Goal: Information Seeking & Learning: Check status

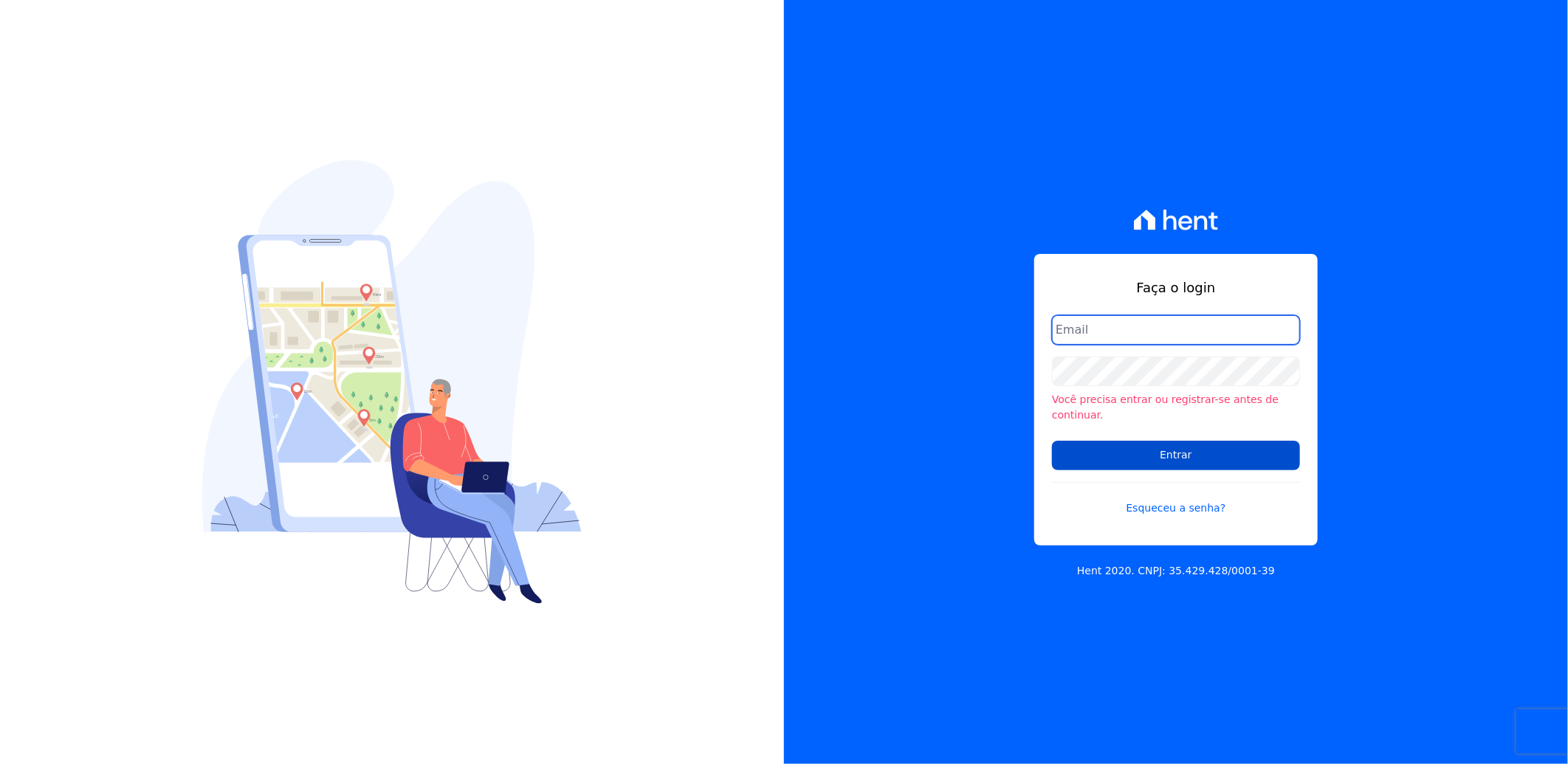
type input "[PERSON_NAME][EMAIL_ADDRESS][PERSON_NAME][DOMAIN_NAME]"
click at [1086, 446] on input "Entrar" at bounding box center [1176, 455] width 248 height 29
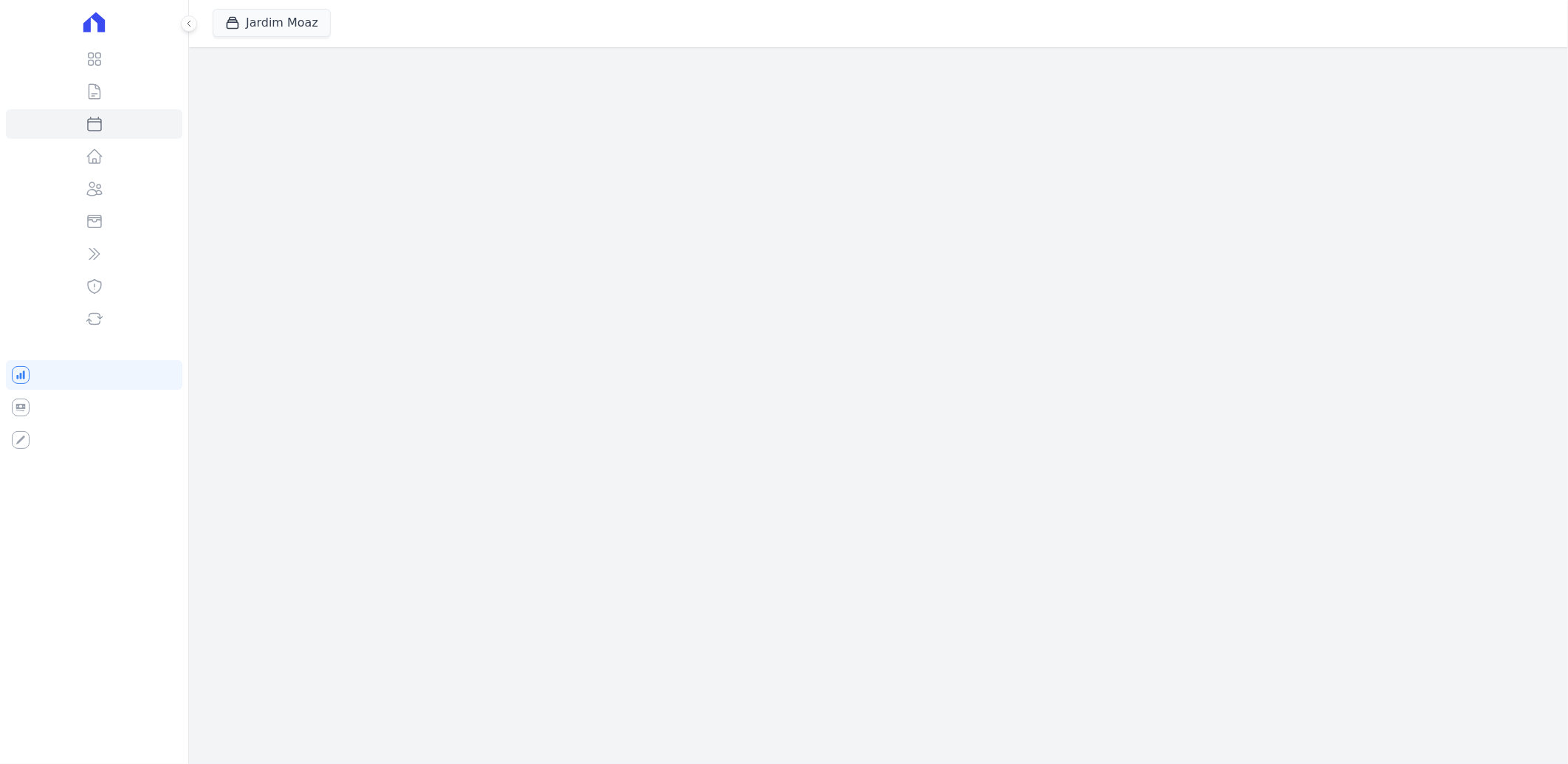
select select
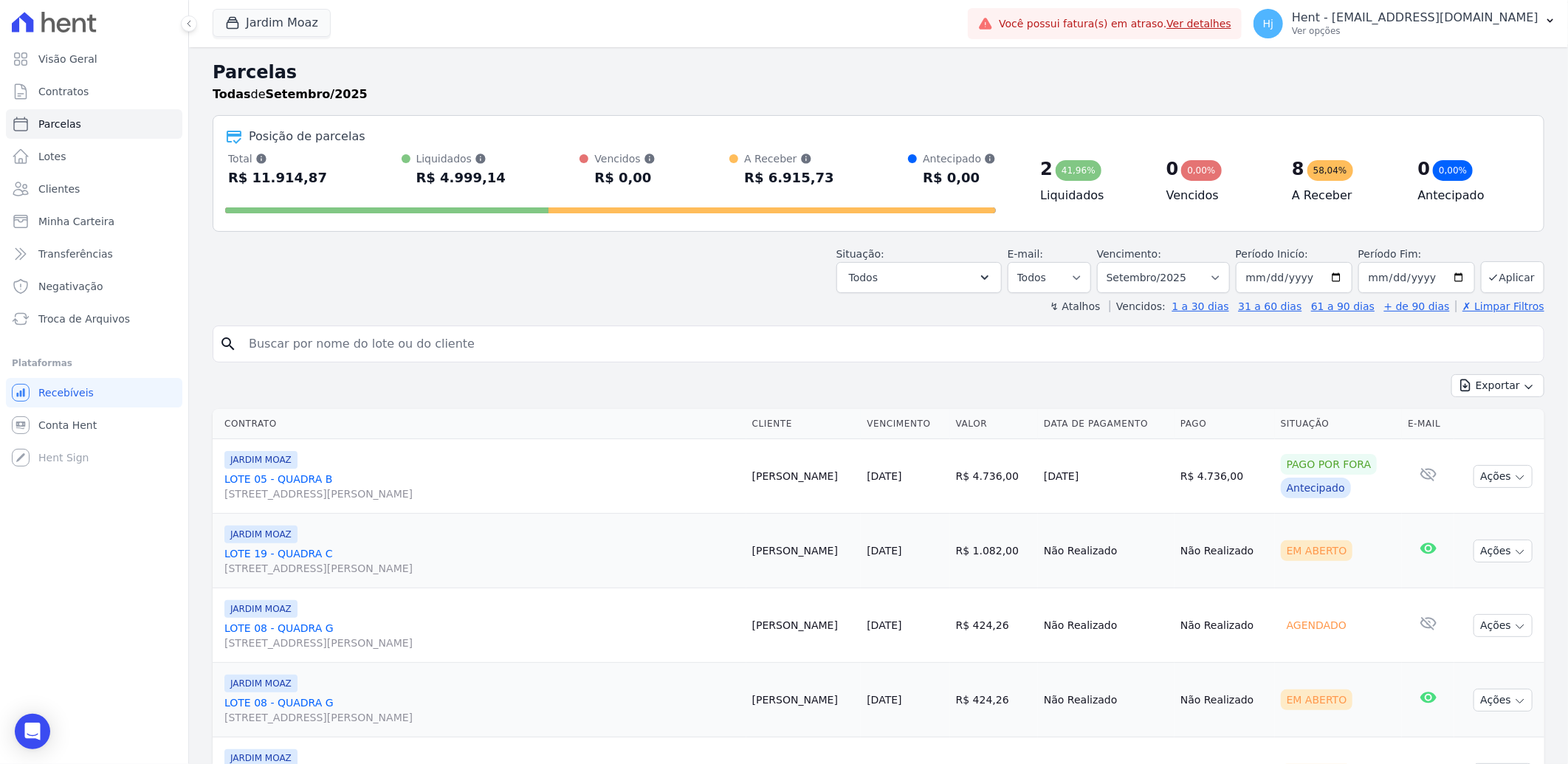
click at [350, 359] on div "search" at bounding box center [878, 344] width 1332 height 37
click at [345, 351] on input "search" at bounding box center [889, 344] width 1298 height 29
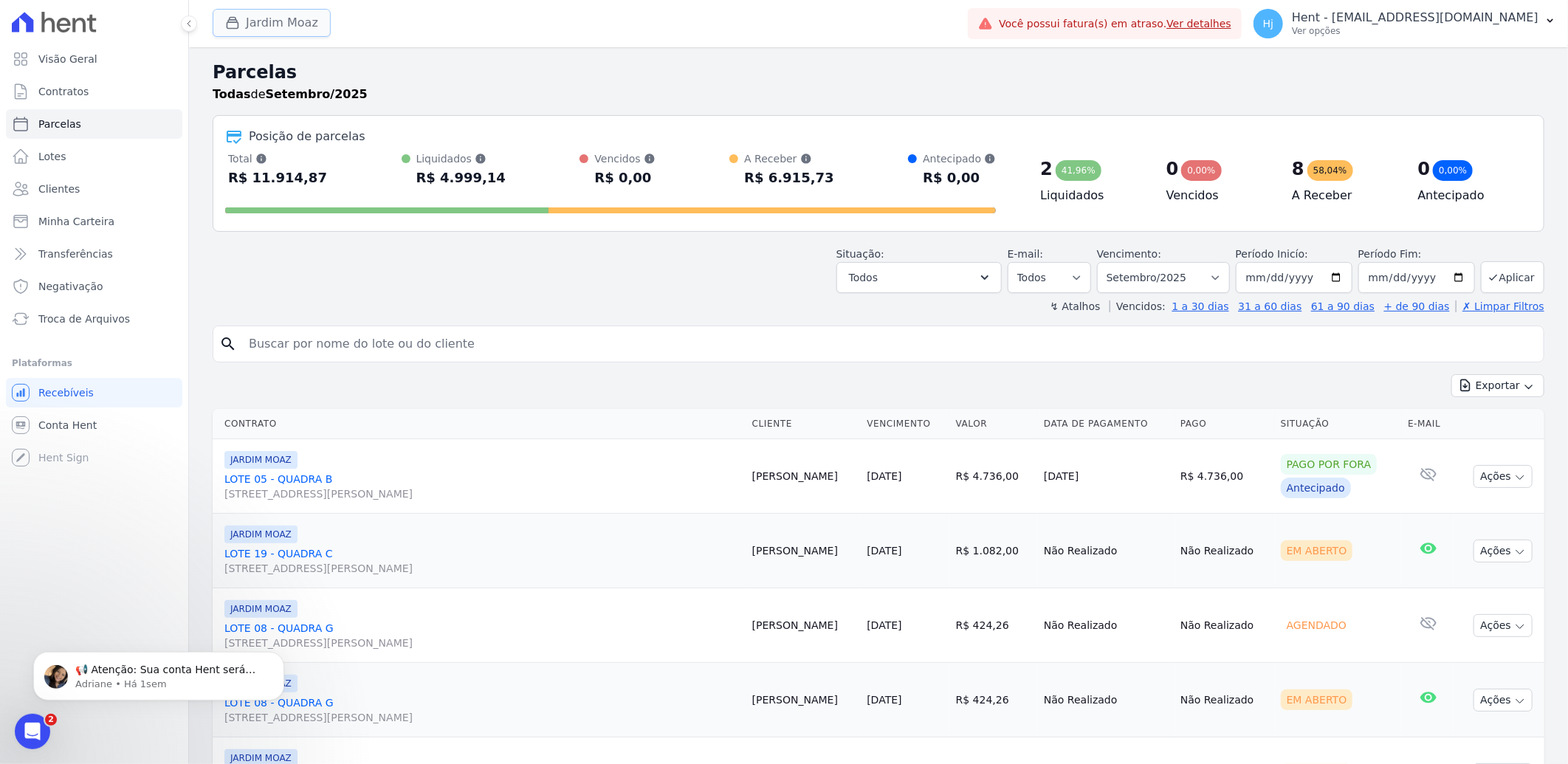
click at [239, 26] on icon "button" at bounding box center [232, 23] width 15 height 15
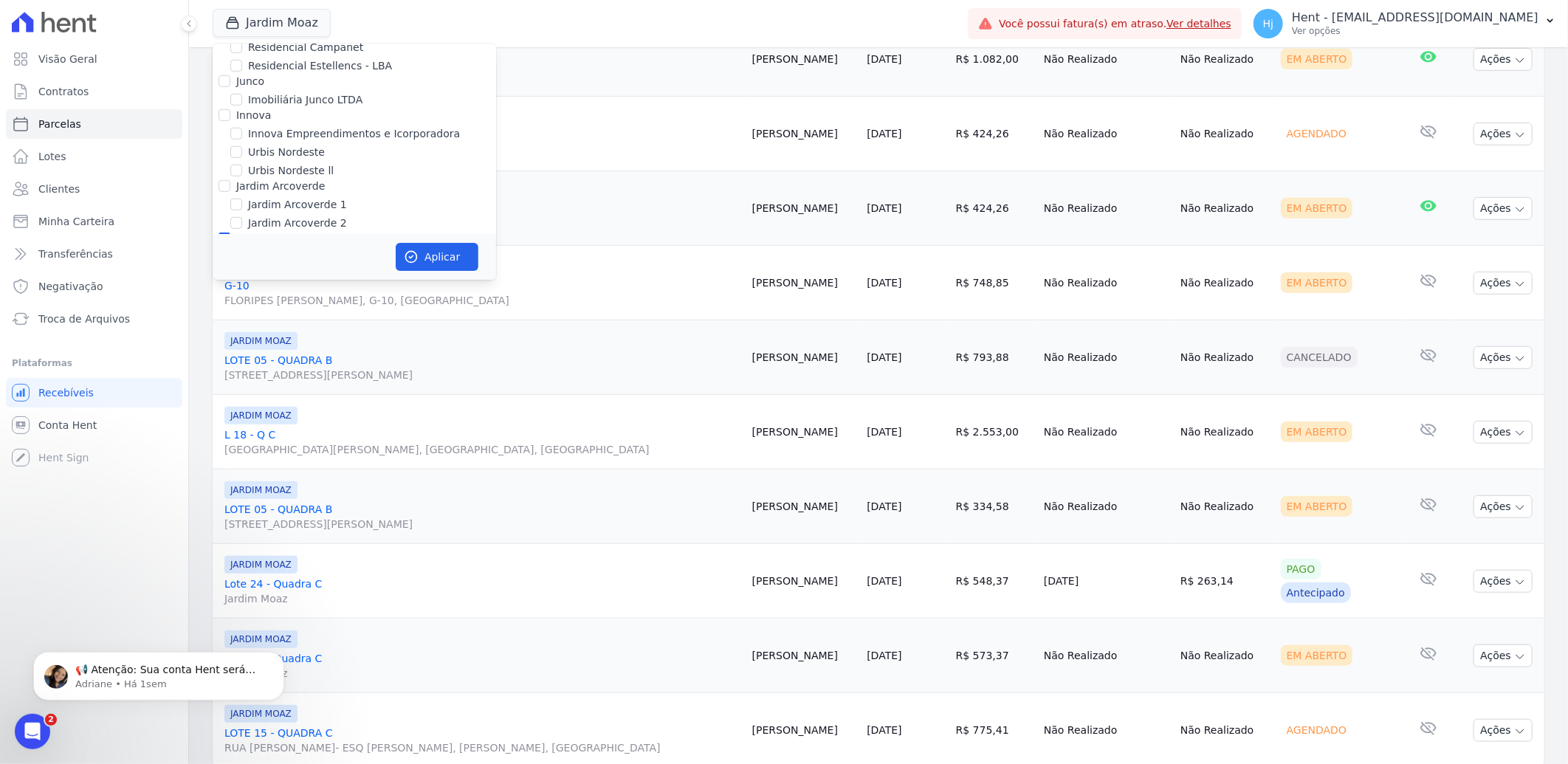
scroll to position [4019, 0]
click at [242, 259] on div "JARDIM MOAZ" at bounding box center [354, 266] width 284 height 16
click at [238, 260] on input "JARDIM MOAZ" at bounding box center [236, 266] width 12 height 12
checkbox input "false"
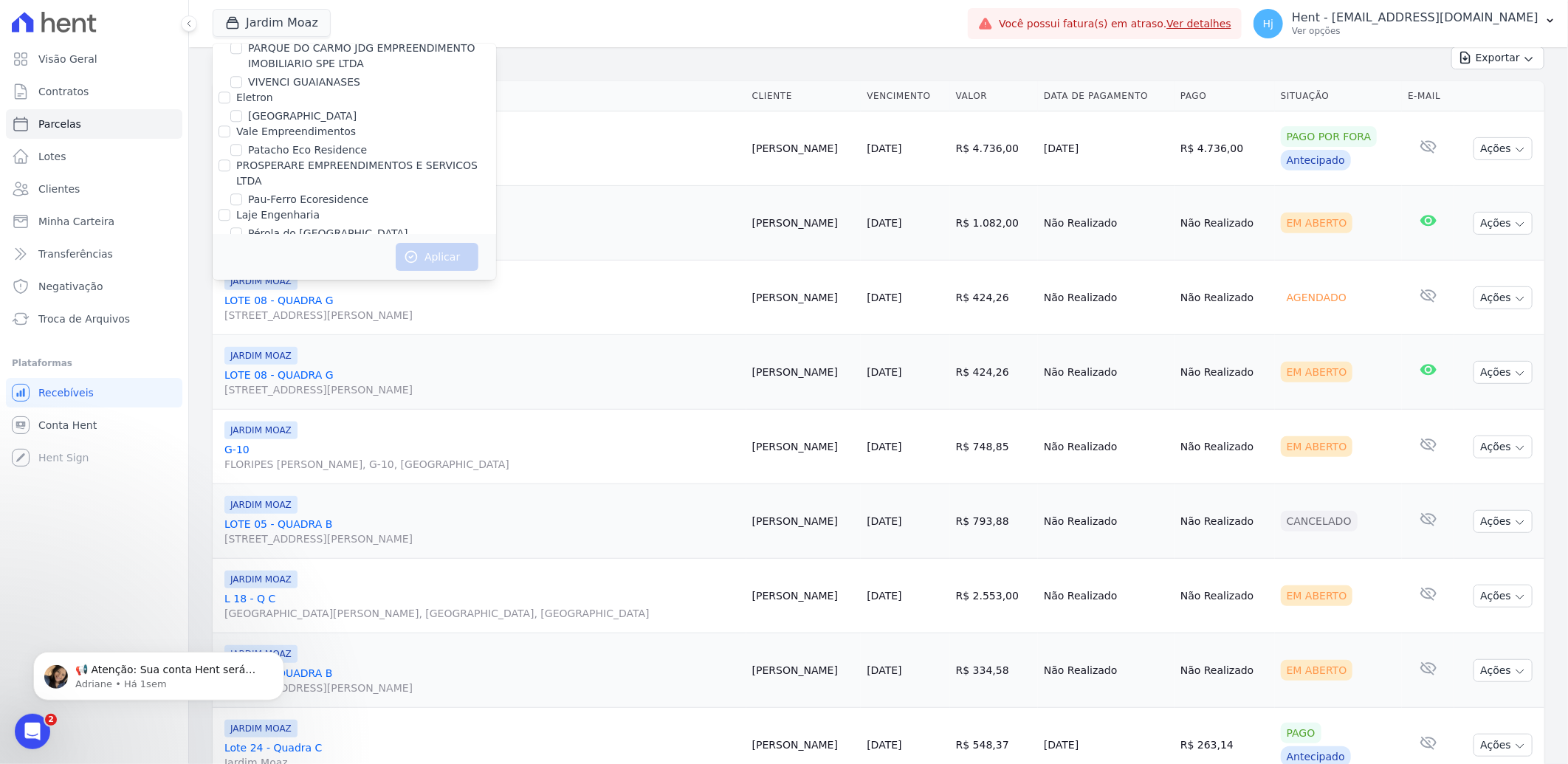
scroll to position [5958, 0]
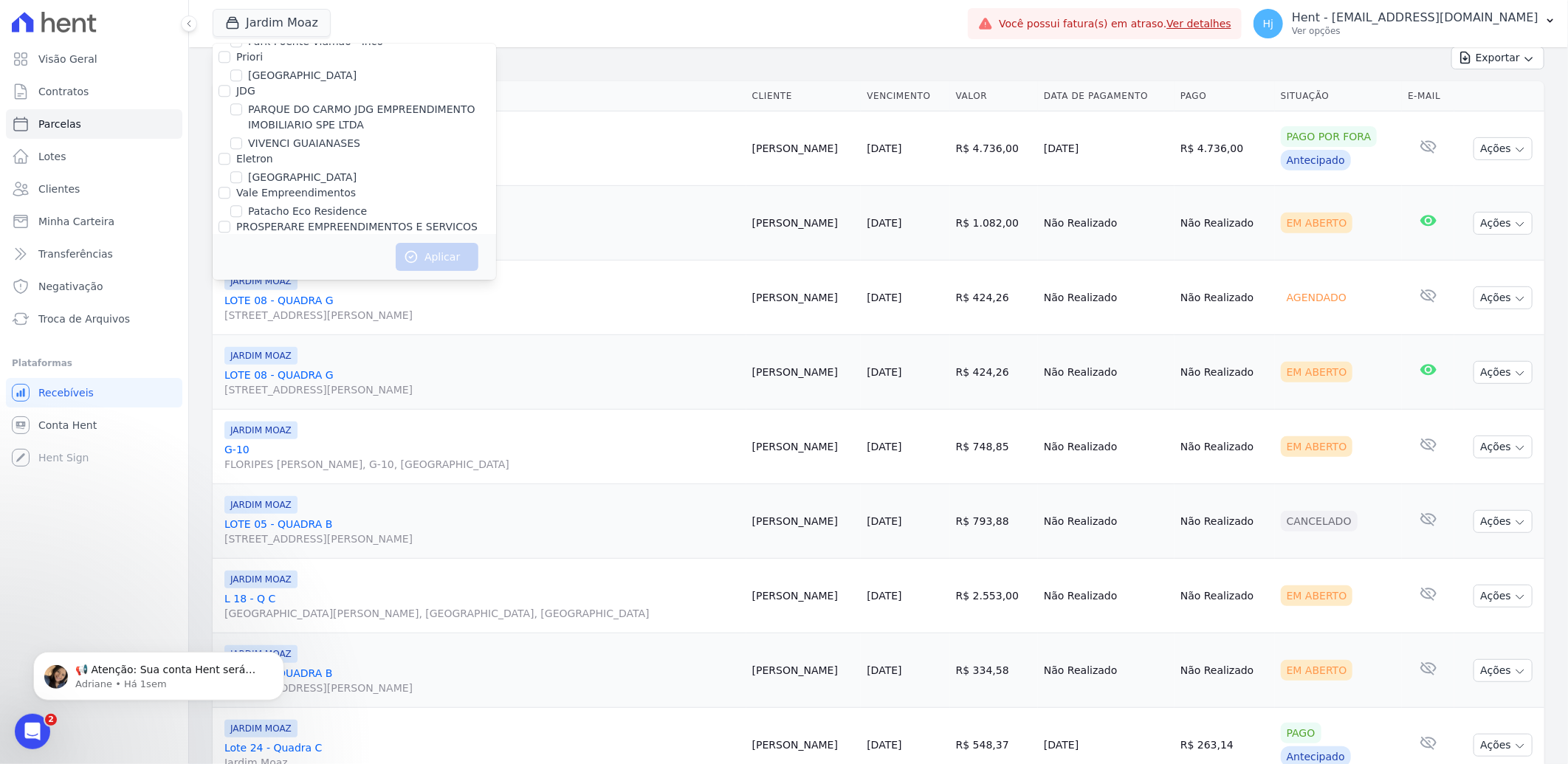
click at [268, 253] on label "Pau-Ferro Ecoresidence" at bounding box center [308, 261] width 120 height 16
click at [242, 255] on input "Pau-Ferro Ecoresidence" at bounding box center [236, 261] width 12 height 12
checkbox input "true"
drag, startPoint x: 411, startPoint y: 263, endPoint x: 405, endPoint y: 256, distance: 9.2
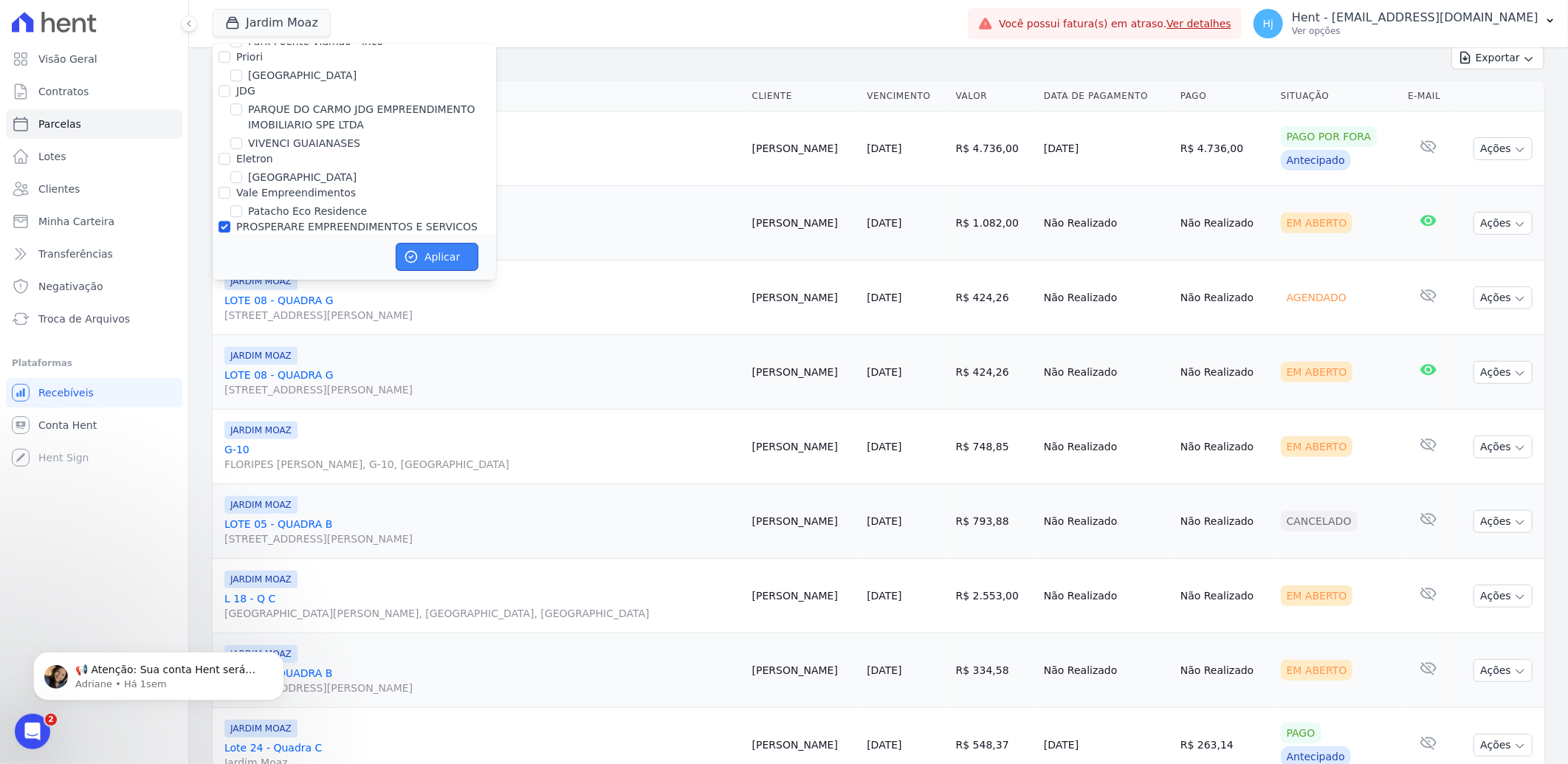
click at [408, 259] on icon "button" at bounding box center [411, 257] width 15 height 15
select select
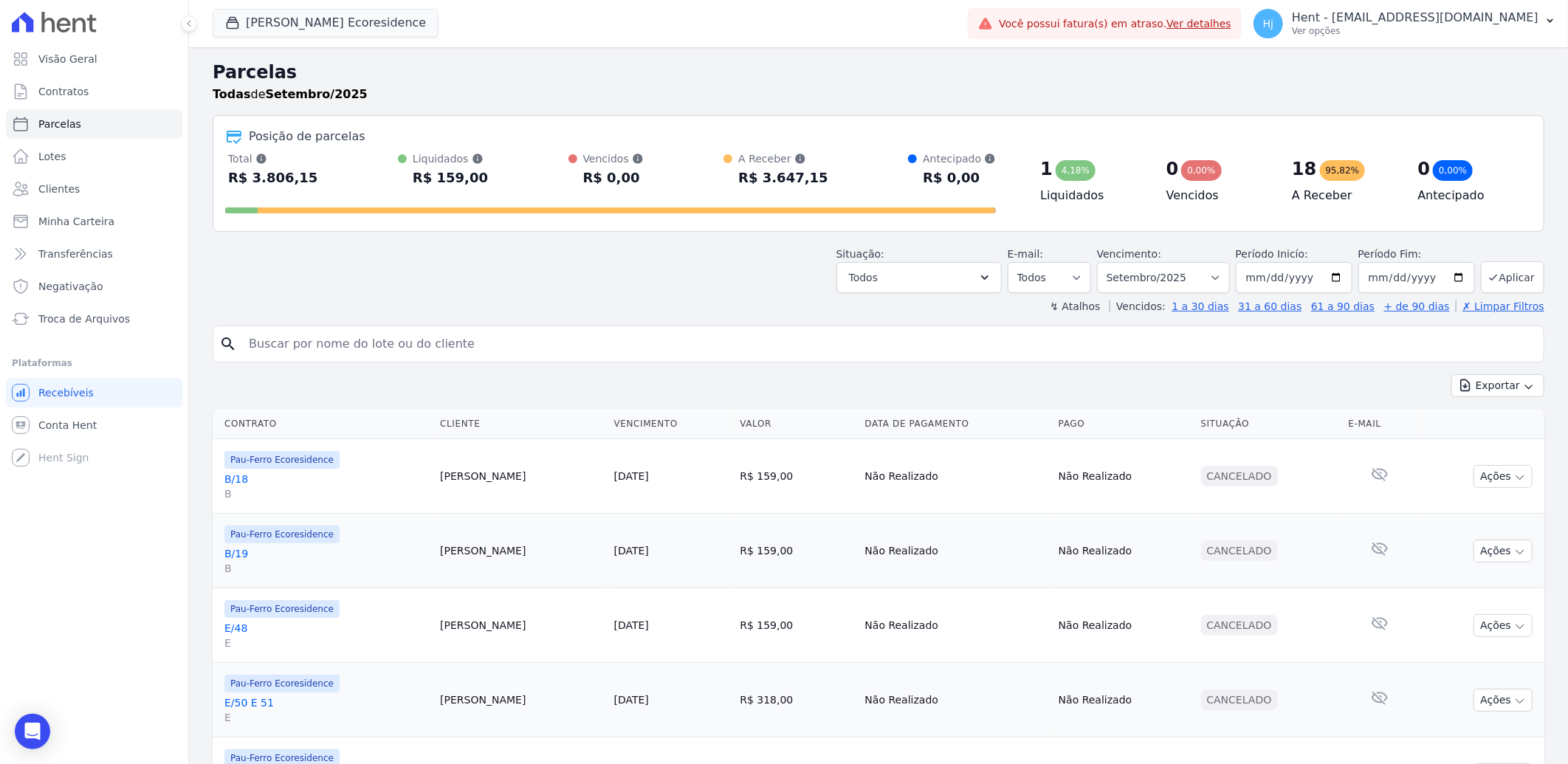
click at [407, 334] on input "search" at bounding box center [889, 344] width 1298 height 29
paste input "[PERSON_NAME]"
drag, startPoint x: 490, startPoint y: 348, endPoint x: 662, endPoint y: 393, distance: 177.8
type input "[PERSON_NAME]"
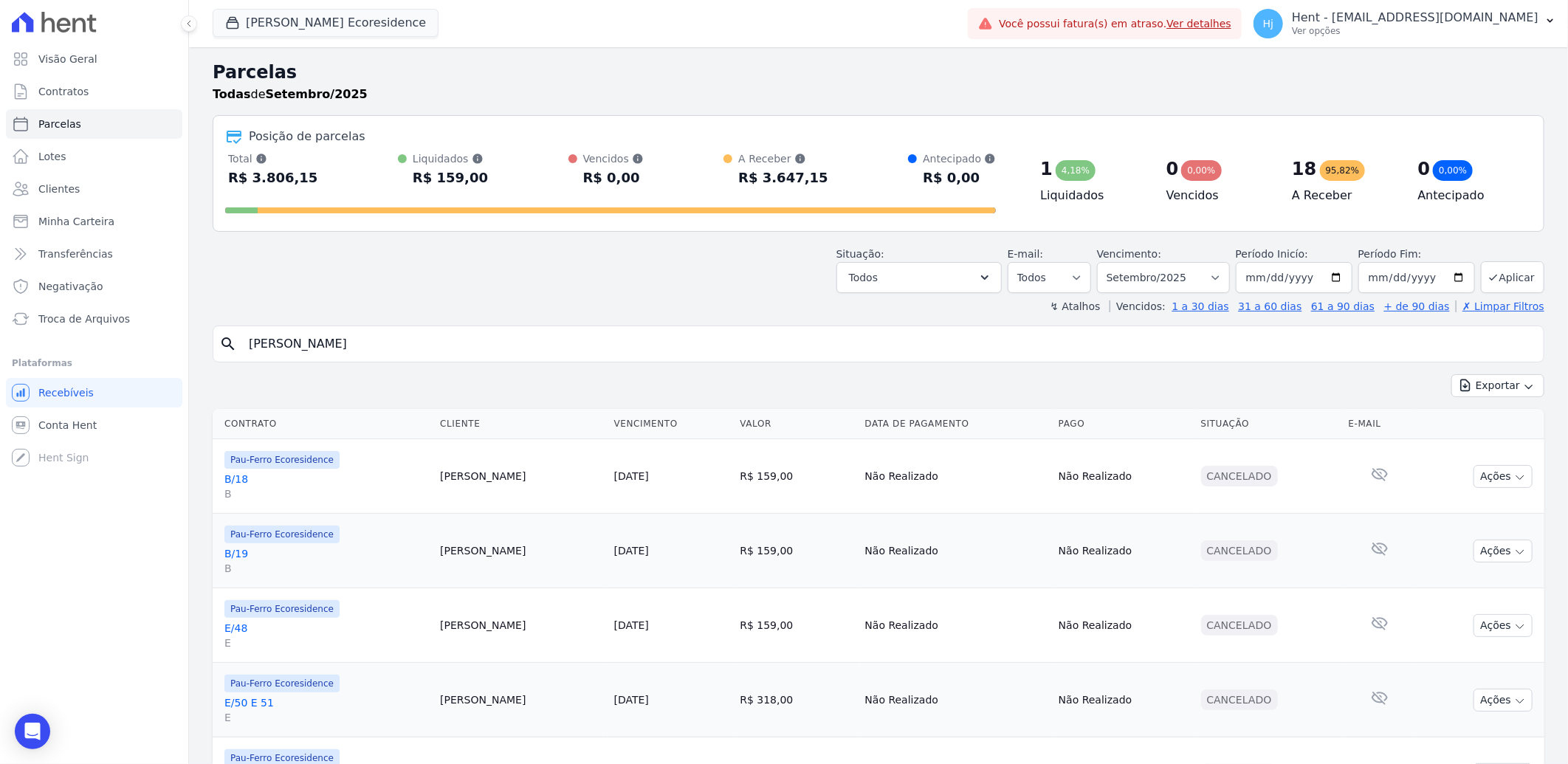
select select
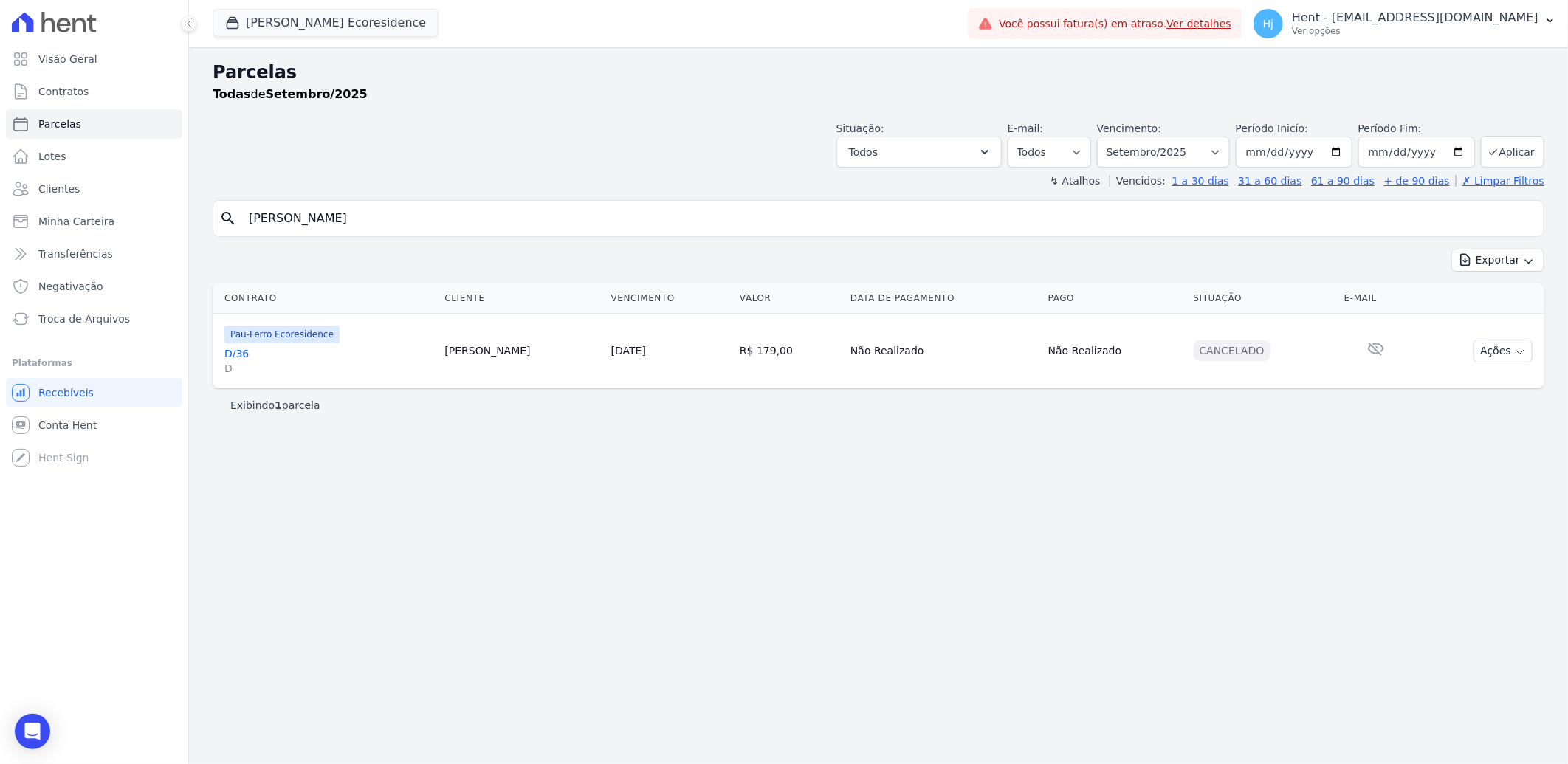
click at [233, 344] on div "Pau-Ferro Ecoresidence D/36 D" at bounding box center [328, 350] width 208 height 50
click at [238, 356] on link "D/36 D" at bounding box center [328, 360] width 208 height 29
click at [242, 353] on link "D/36 D" at bounding box center [328, 360] width 208 height 29
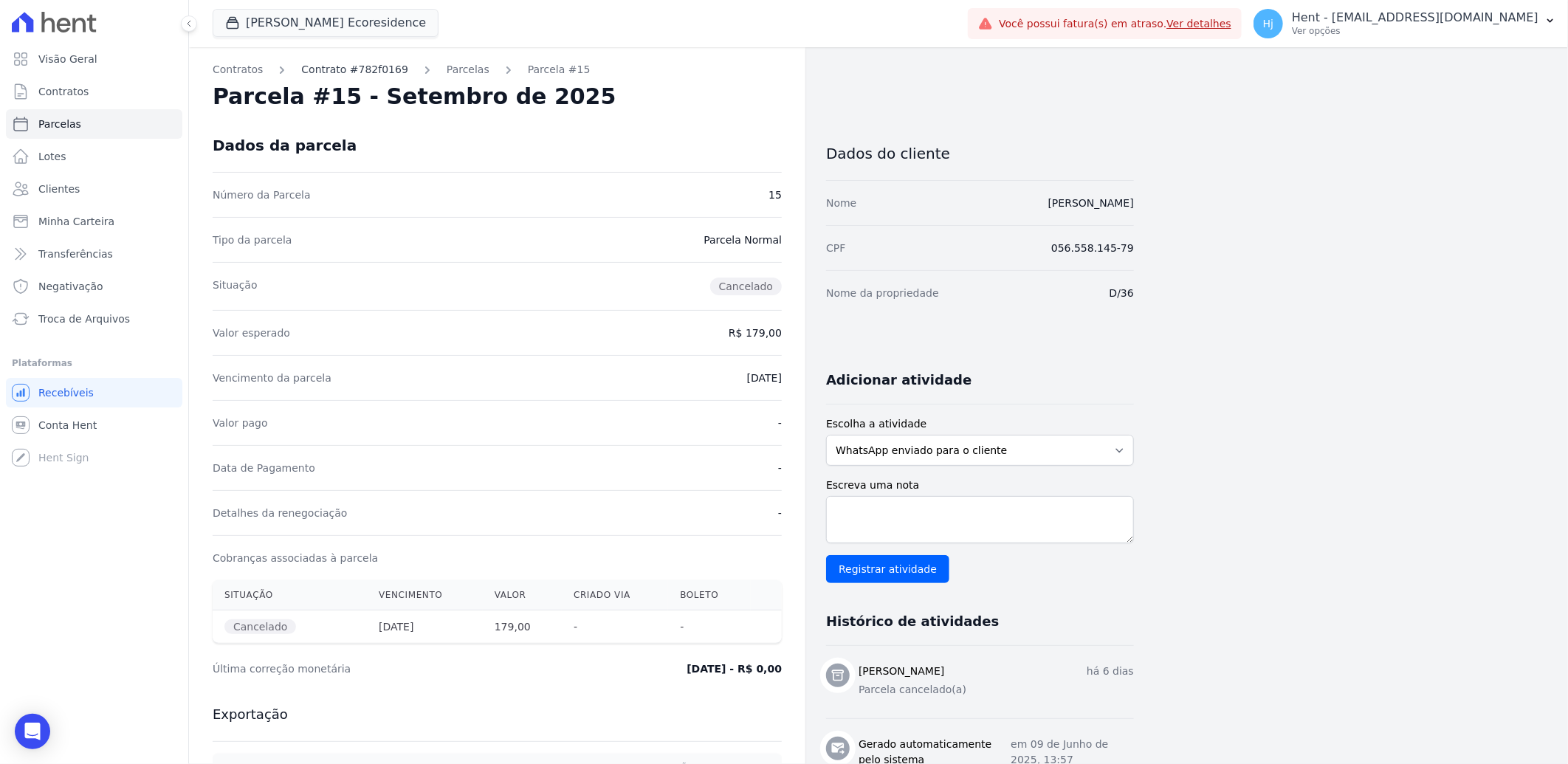
click at [374, 71] on link "Contrato #782f0169" at bounding box center [355, 69] width 107 height 16
click at [420, 76] on div "Parcelas" at bounding box center [455, 69] width 69 height 16
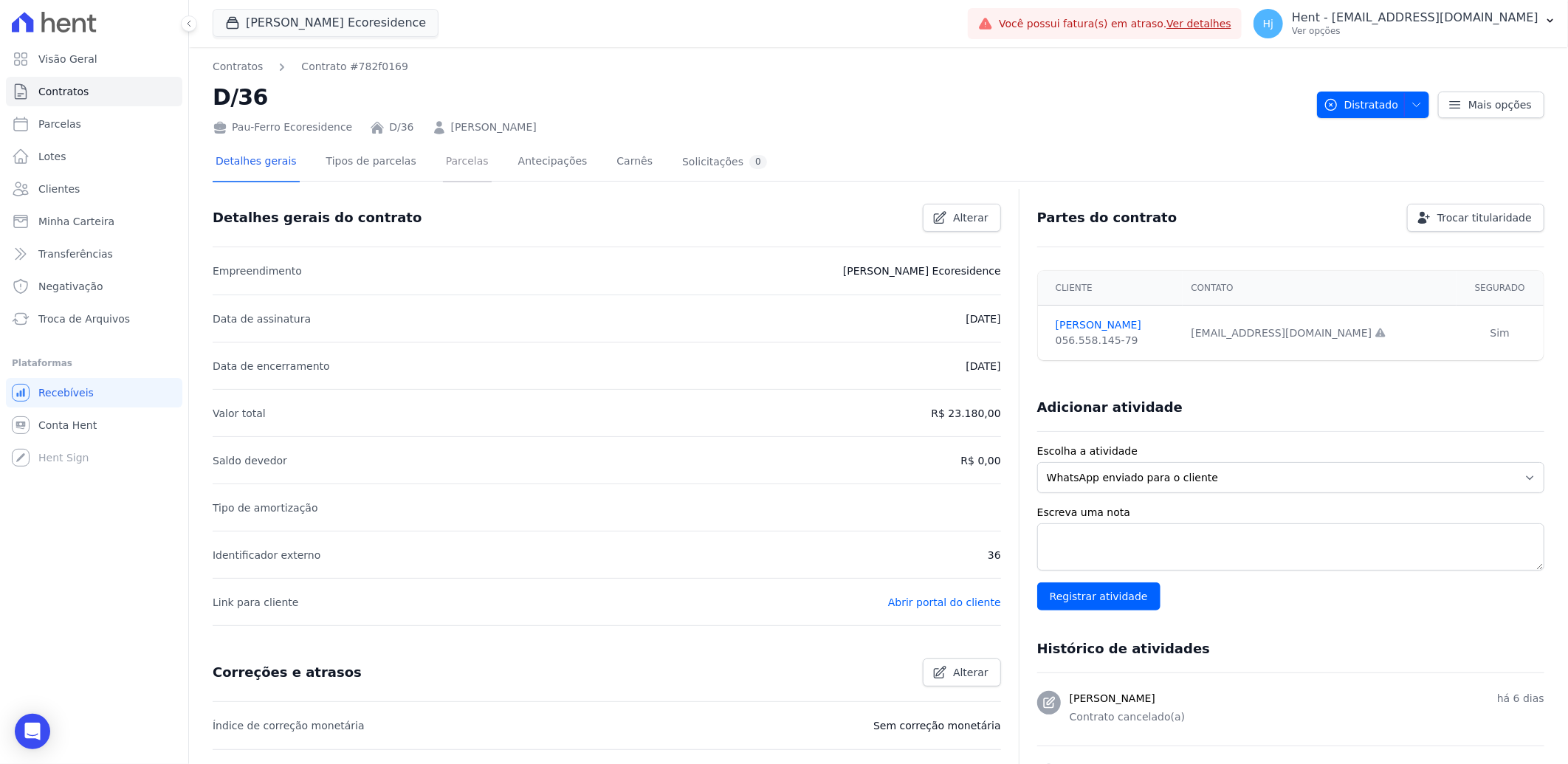
click at [443, 161] on link "Parcelas" at bounding box center [467, 162] width 49 height 39
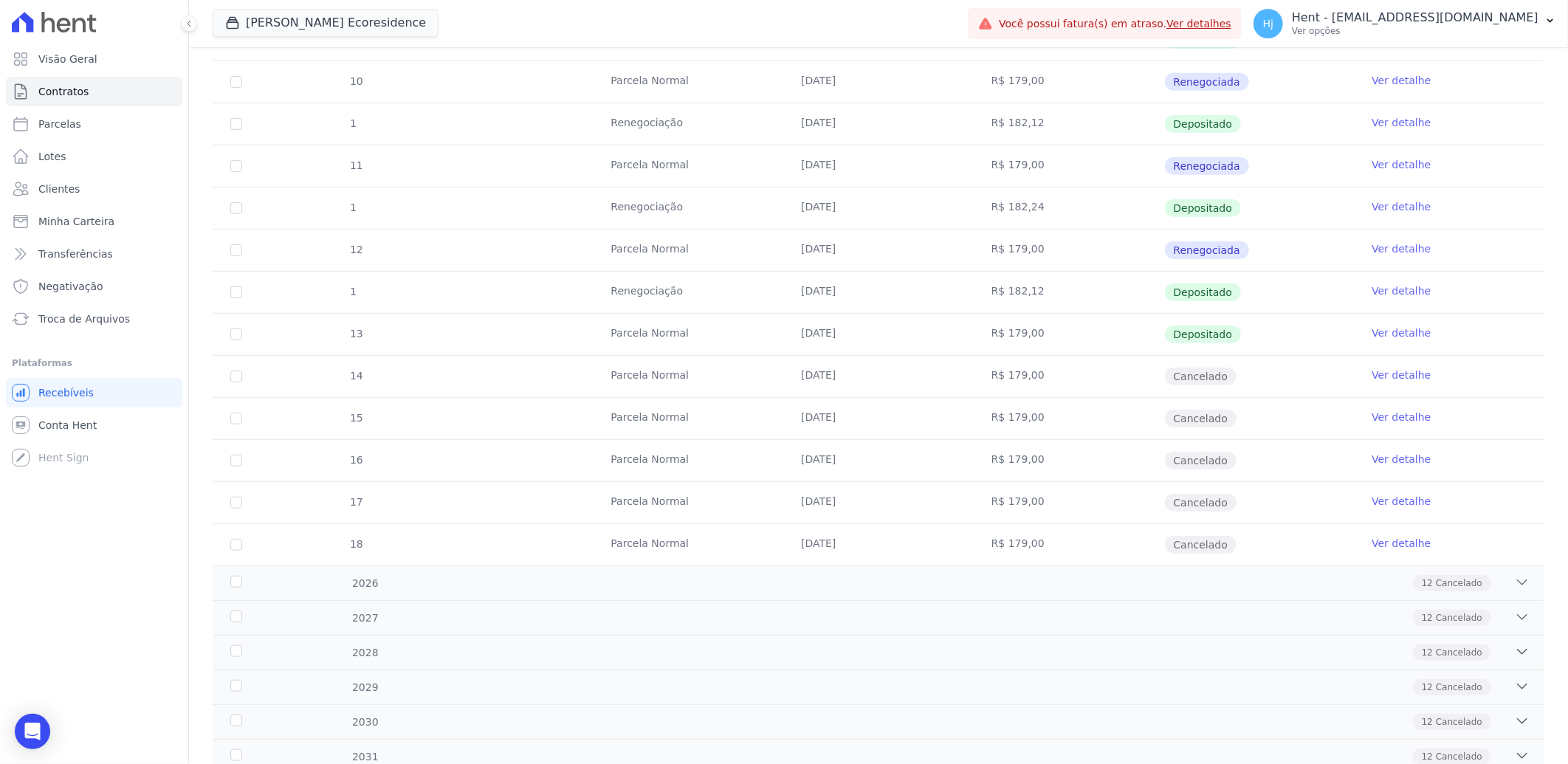
scroll to position [574, 0]
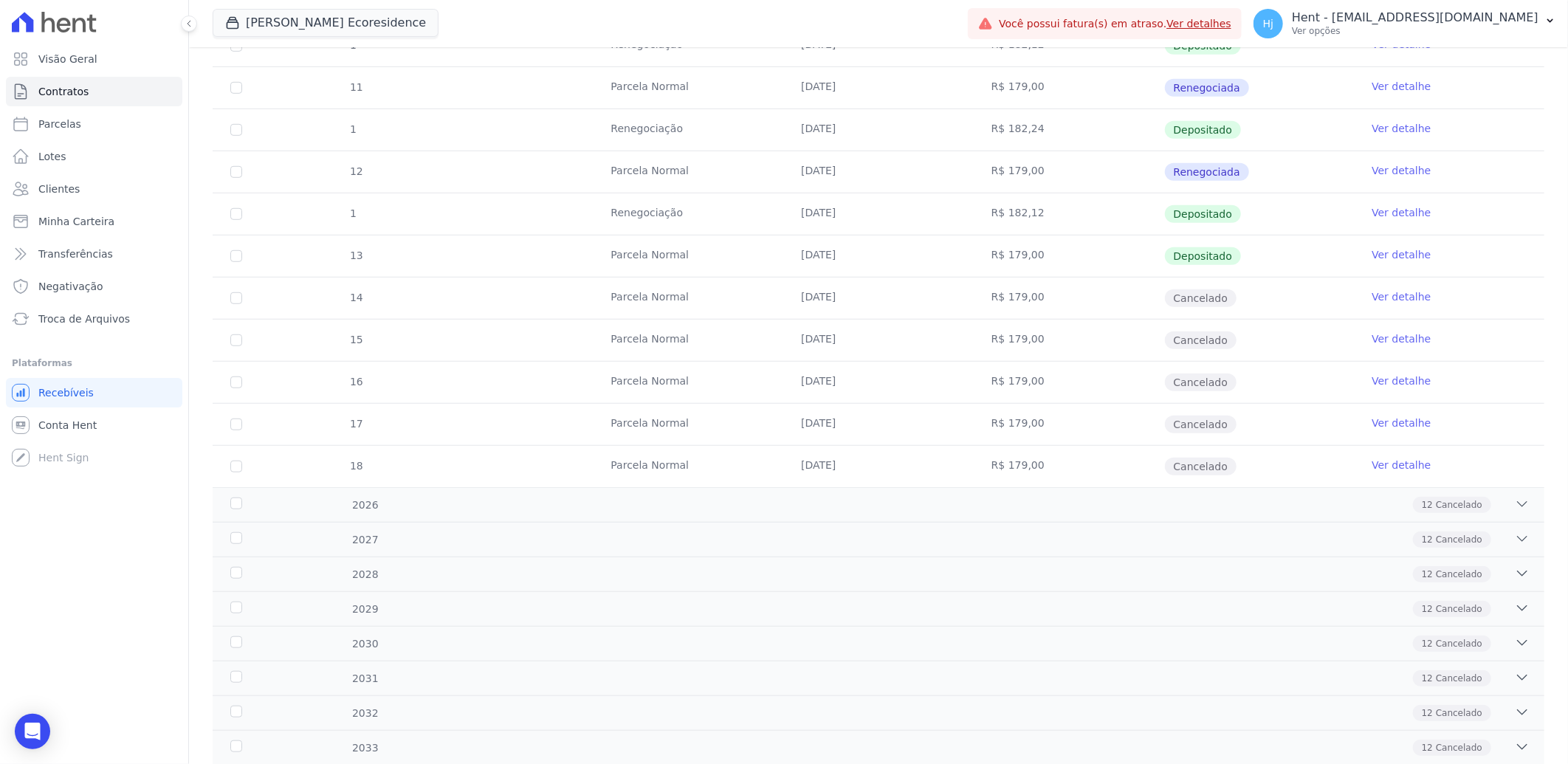
click at [232, 290] on td "14" at bounding box center [236, 298] width 47 height 41
click at [957, 312] on td "[DATE]" at bounding box center [878, 298] width 190 height 41
click at [1397, 350] on td "Ver detalhe" at bounding box center [1449, 340] width 190 height 41
click at [1187, 298] on span "Cancelado" at bounding box center [1200, 299] width 71 height 18
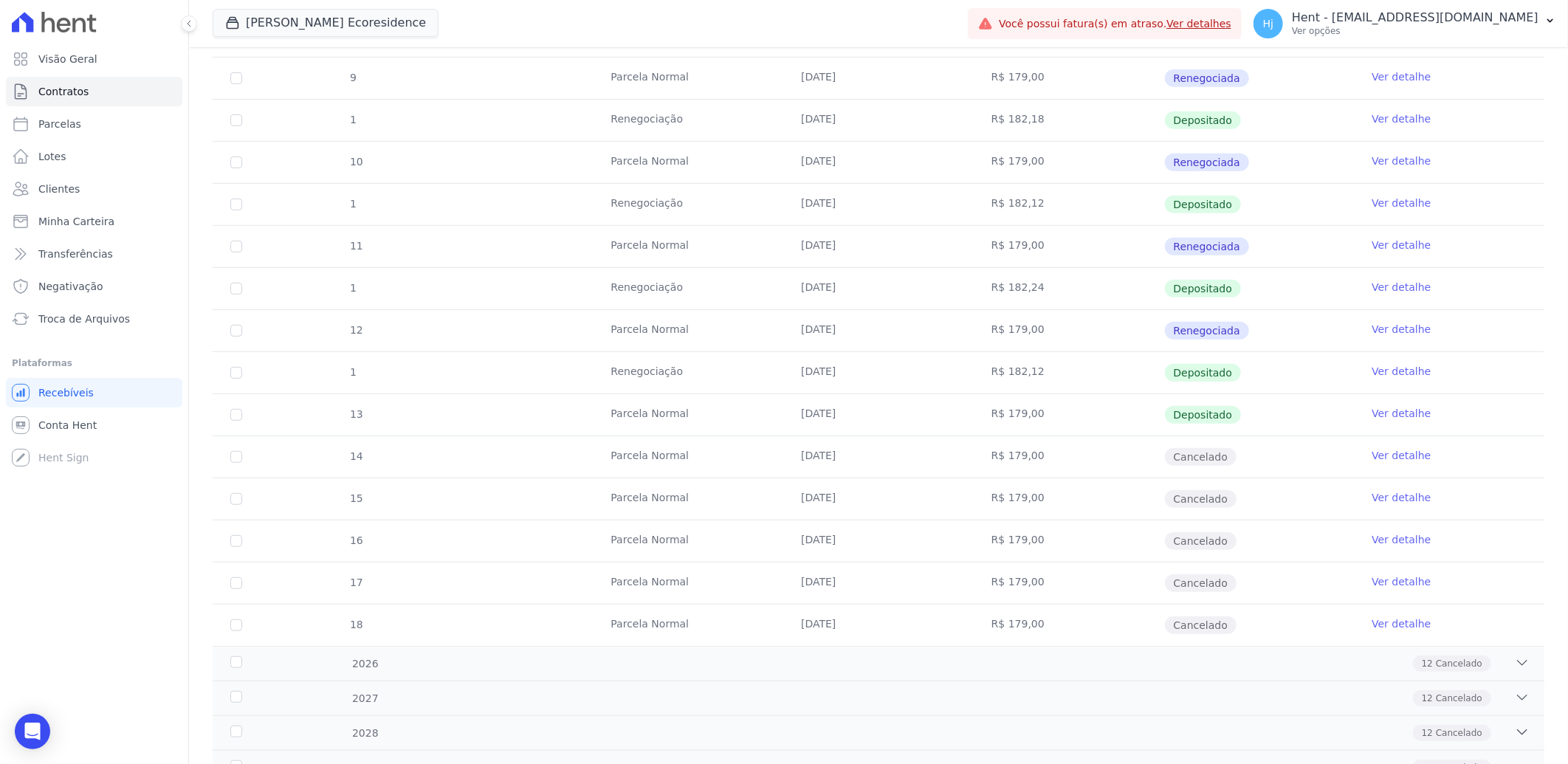
scroll to position [408, 0]
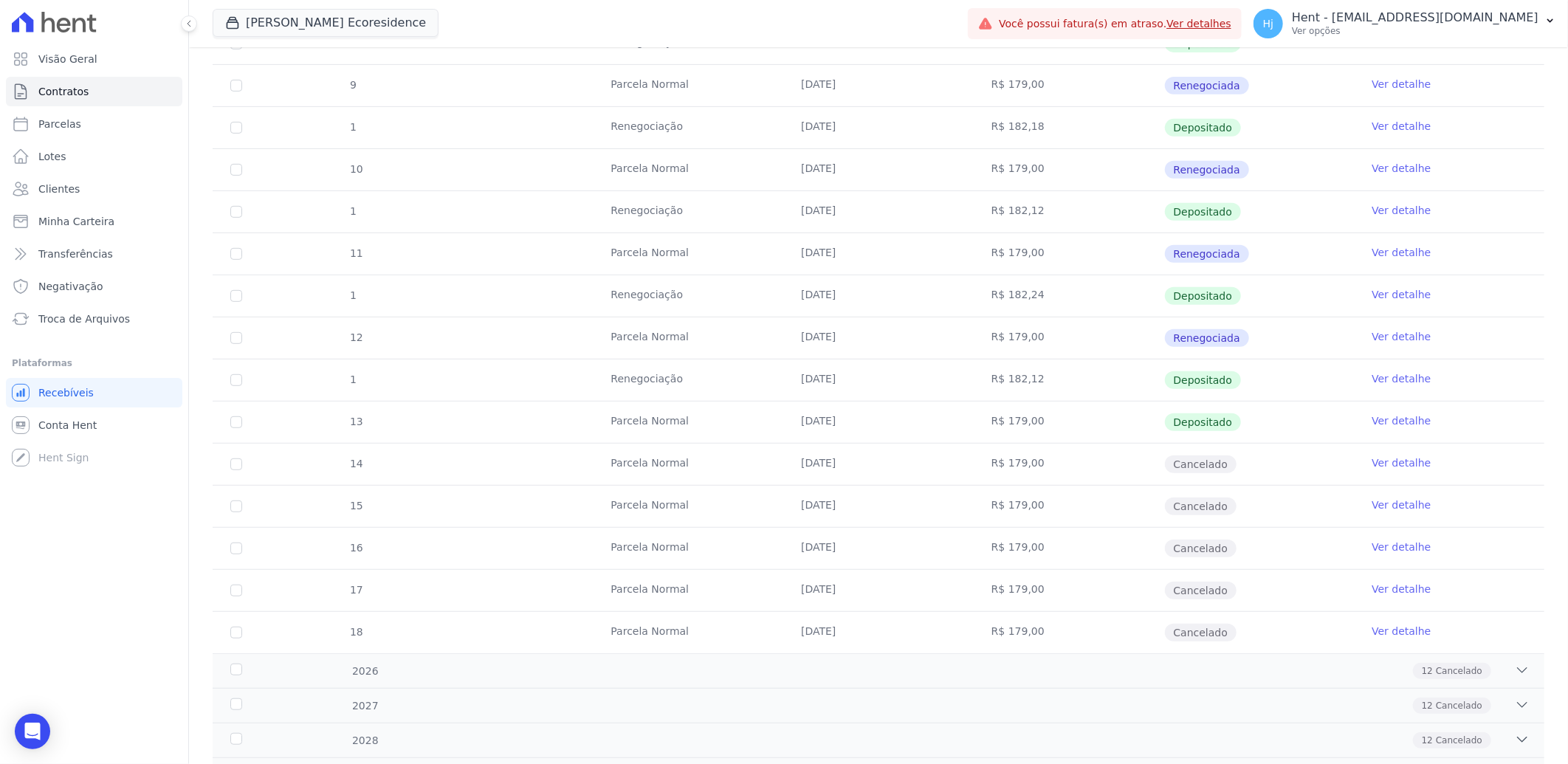
click at [1121, 402] on td "R$ 179,00" at bounding box center [1069, 422] width 190 height 41
drag, startPoint x: 1142, startPoint y: 464, endPoint x: 1130, endPoint y: 459, distance: 13.0
click at [1137, 462] on td "R$ 179,00" at bounding box center [1069, 464] width 190 height 41
drag, startPoint x: 1118, startPoint y: 447, endPoint x: 1112, endPoint y: 441, distance: 8.5
click at [1116, 445] on td "R$ 179,00" at bounding box center [1069, 464] width 190 height 41
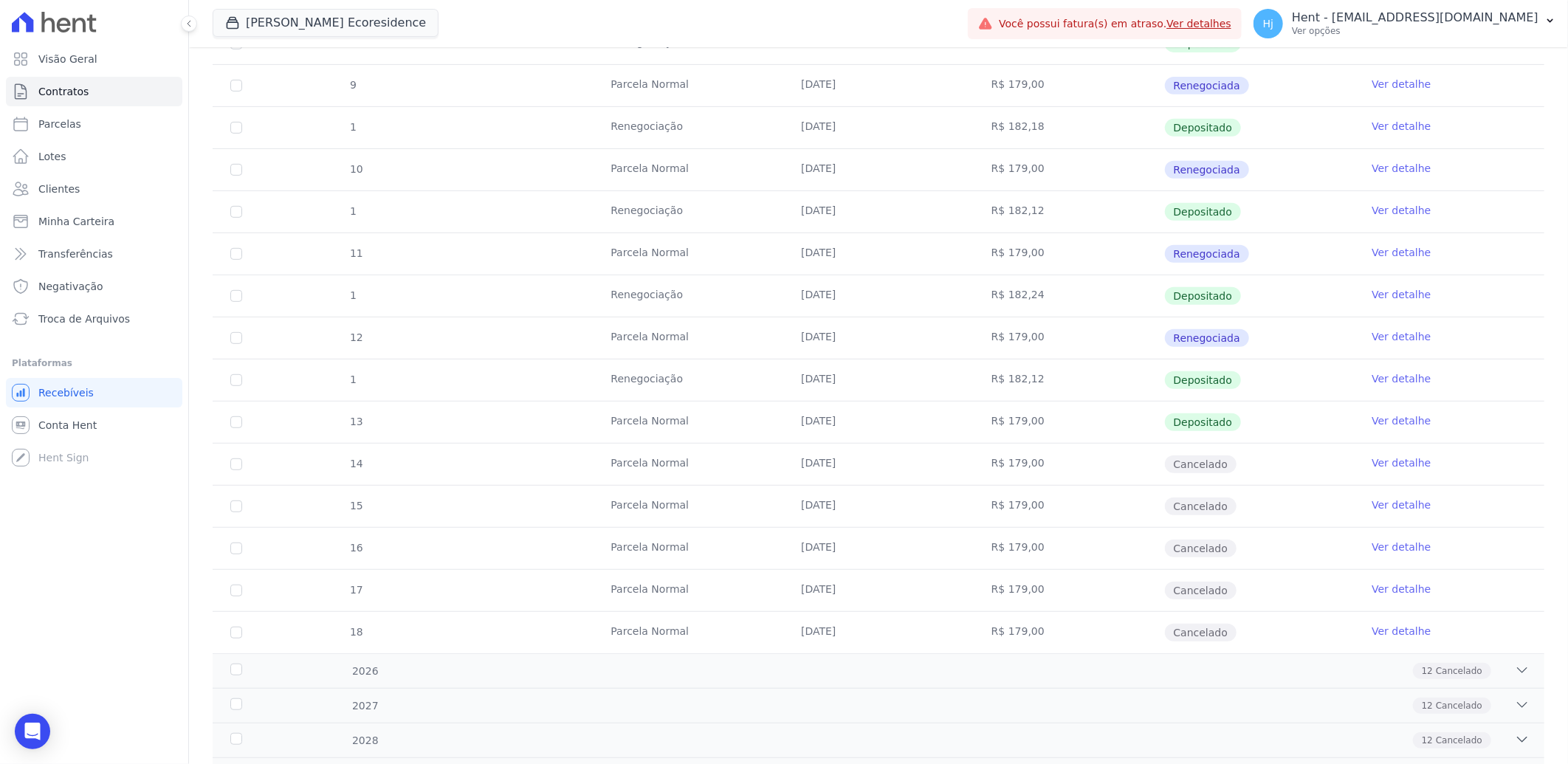
click at [1244, 411] on td "Depositado" at bounding box center [1259, 422] width 190 height 41
click at [249, 431] on td "13" at bounding box center [236, 422] width 47 height 41
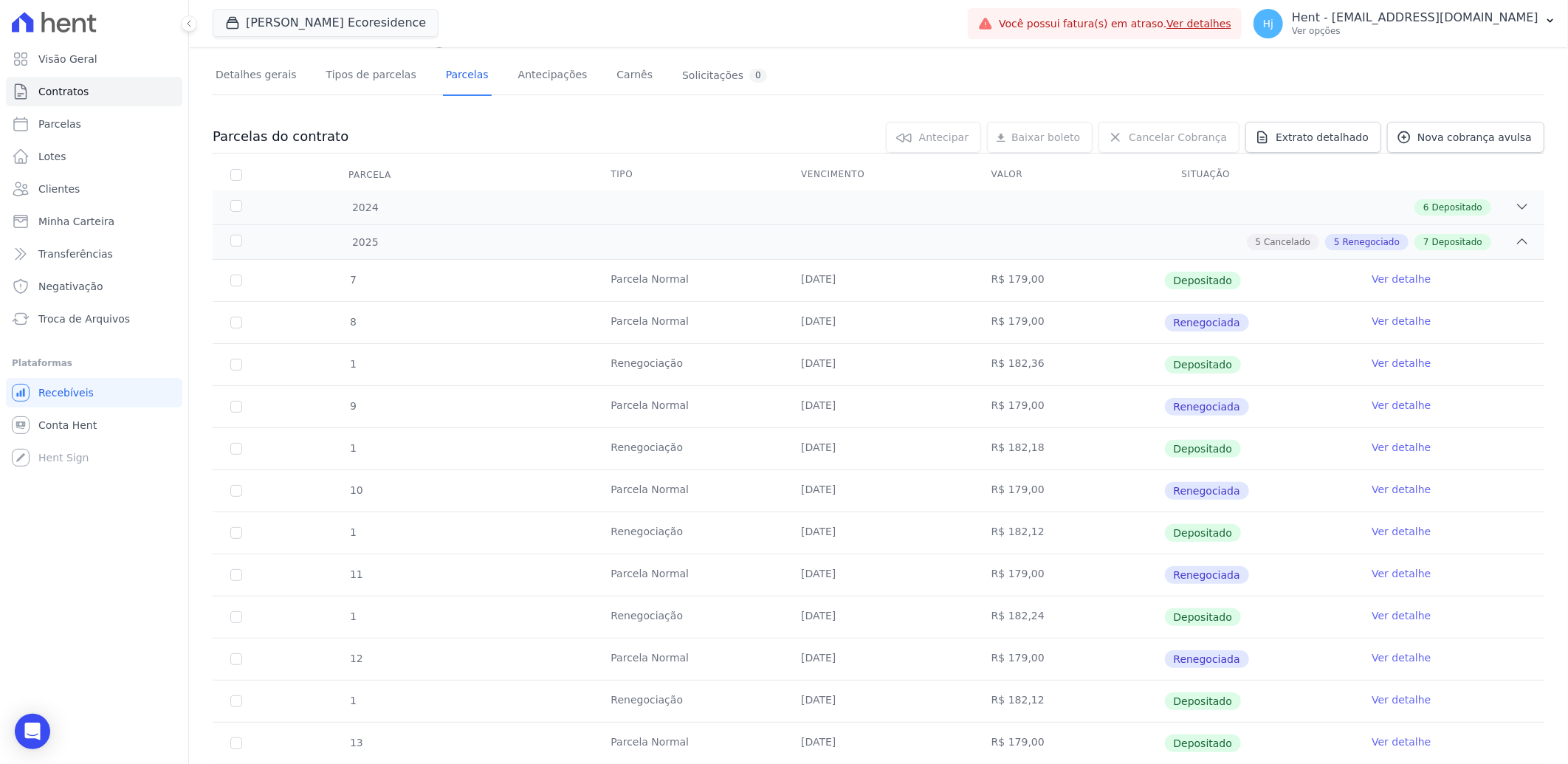
scroll to position [328, 0]
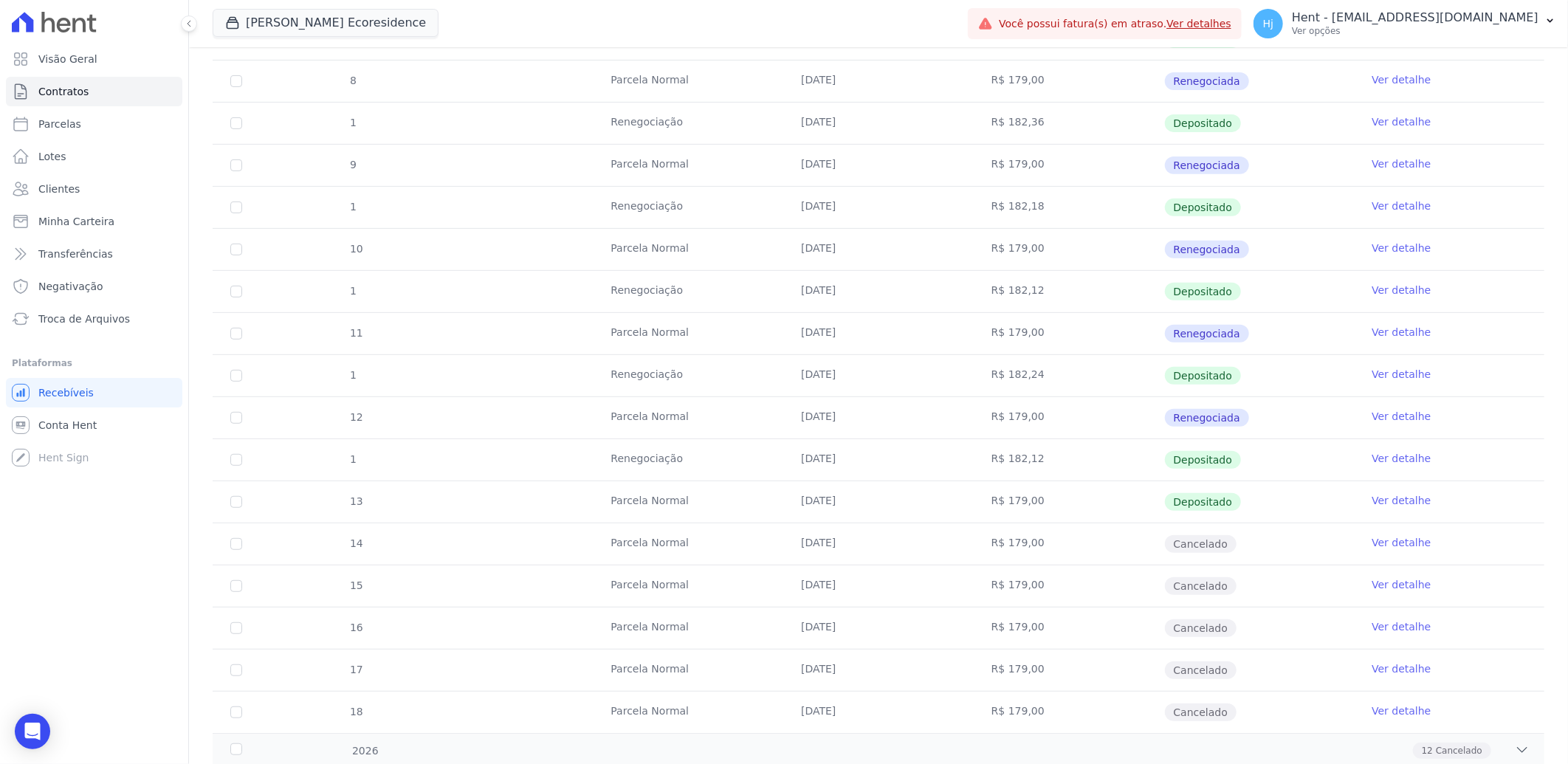
click at [1356, 542] on td "Ver detalhe" at bounding box center [1449, 544] width 190 height 41
click at [1412, 544] on link "Ver detalhe" at bounding box center [1401, 543] width 59 height 15
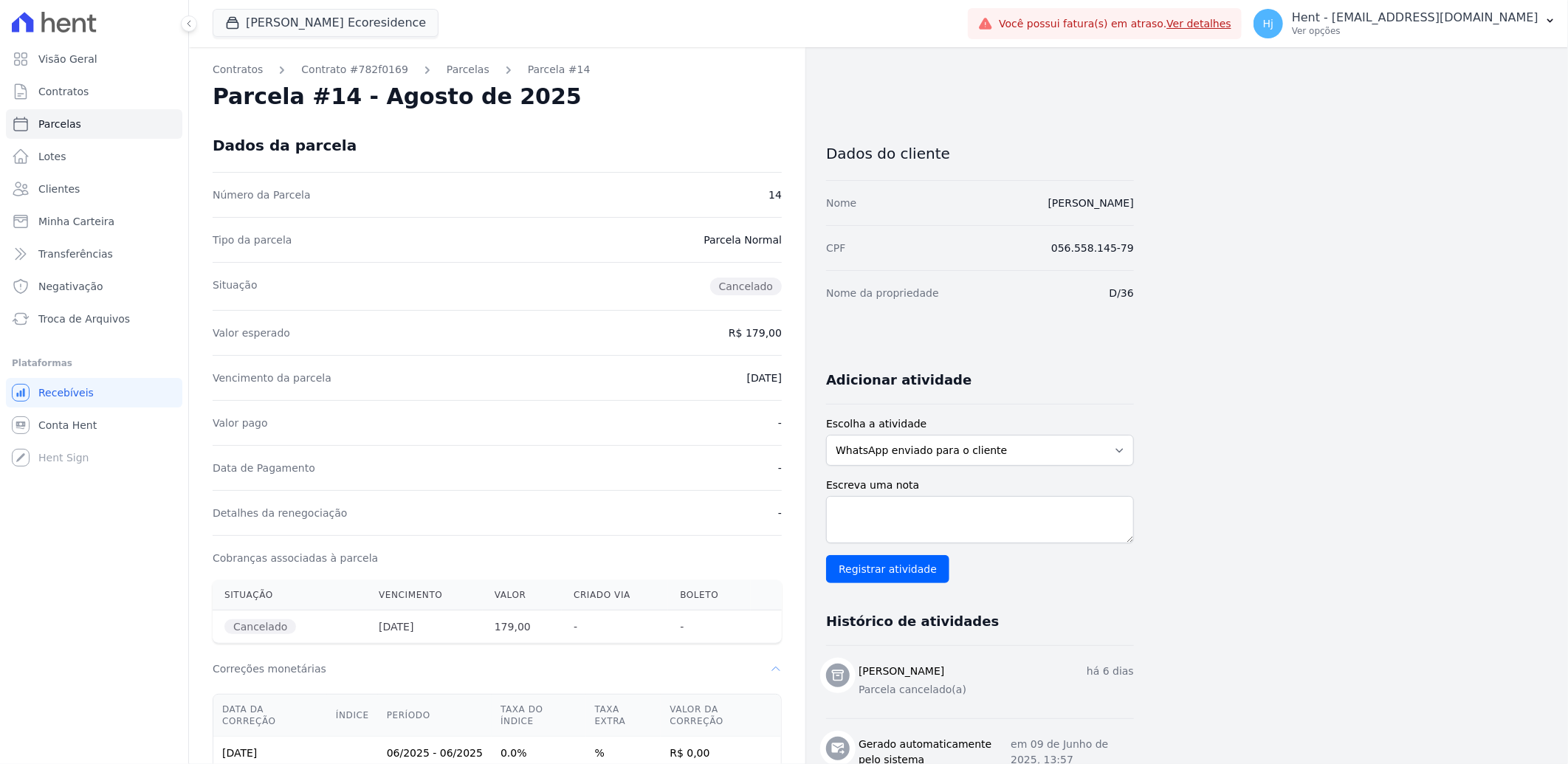
click at [1412, 544] on div "Contratos Contrato #782f0169 [GEOGRAPHIC_DATA] Parcela #14 [GEOGRAPHIC_DATA] #1…" at bounding box center [866, 581] width 1356 height 1068
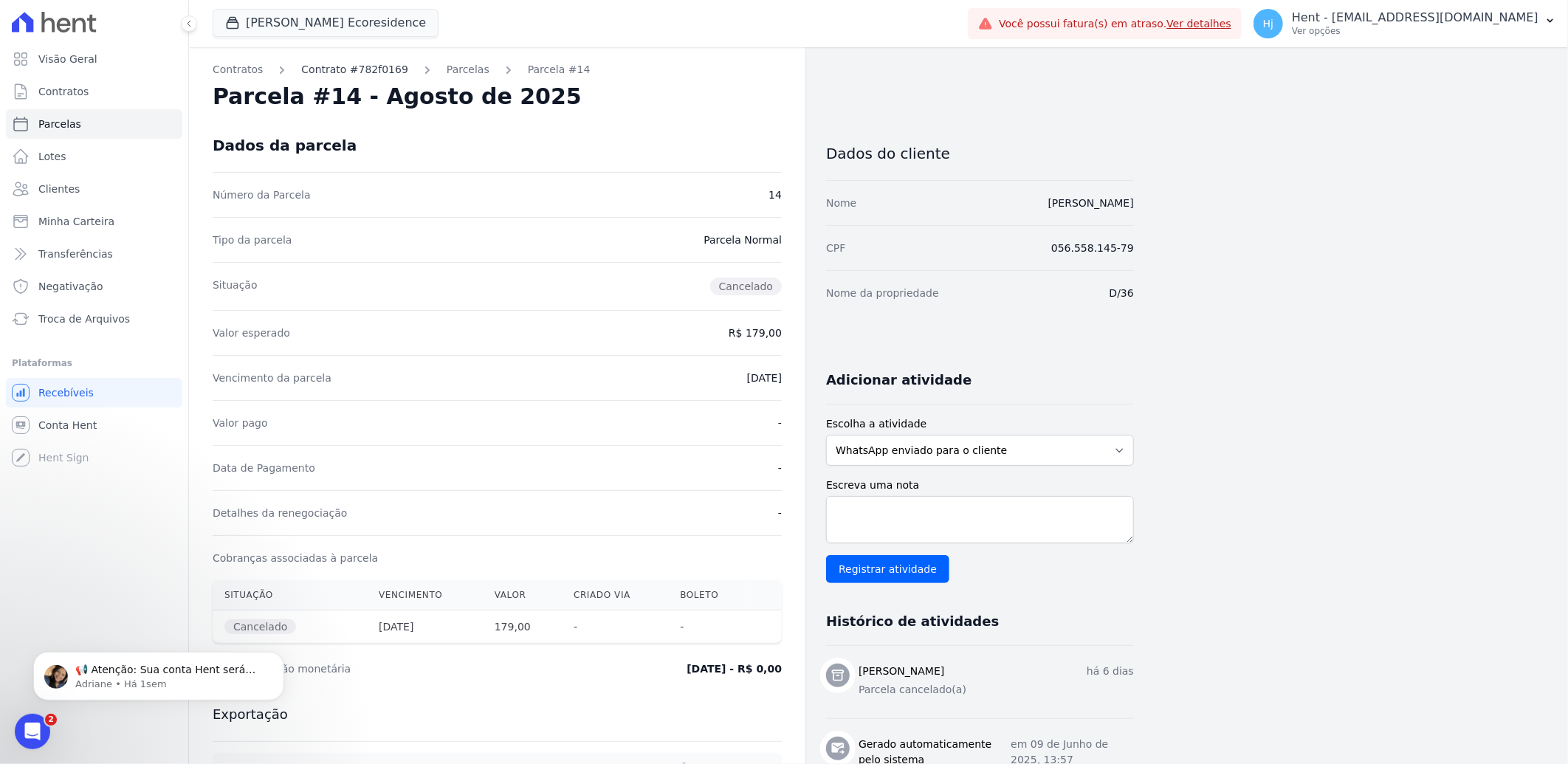
click at [356, 68] on link "Contrato #782f0169" at bounding box center [355, 69] width 107 height 16
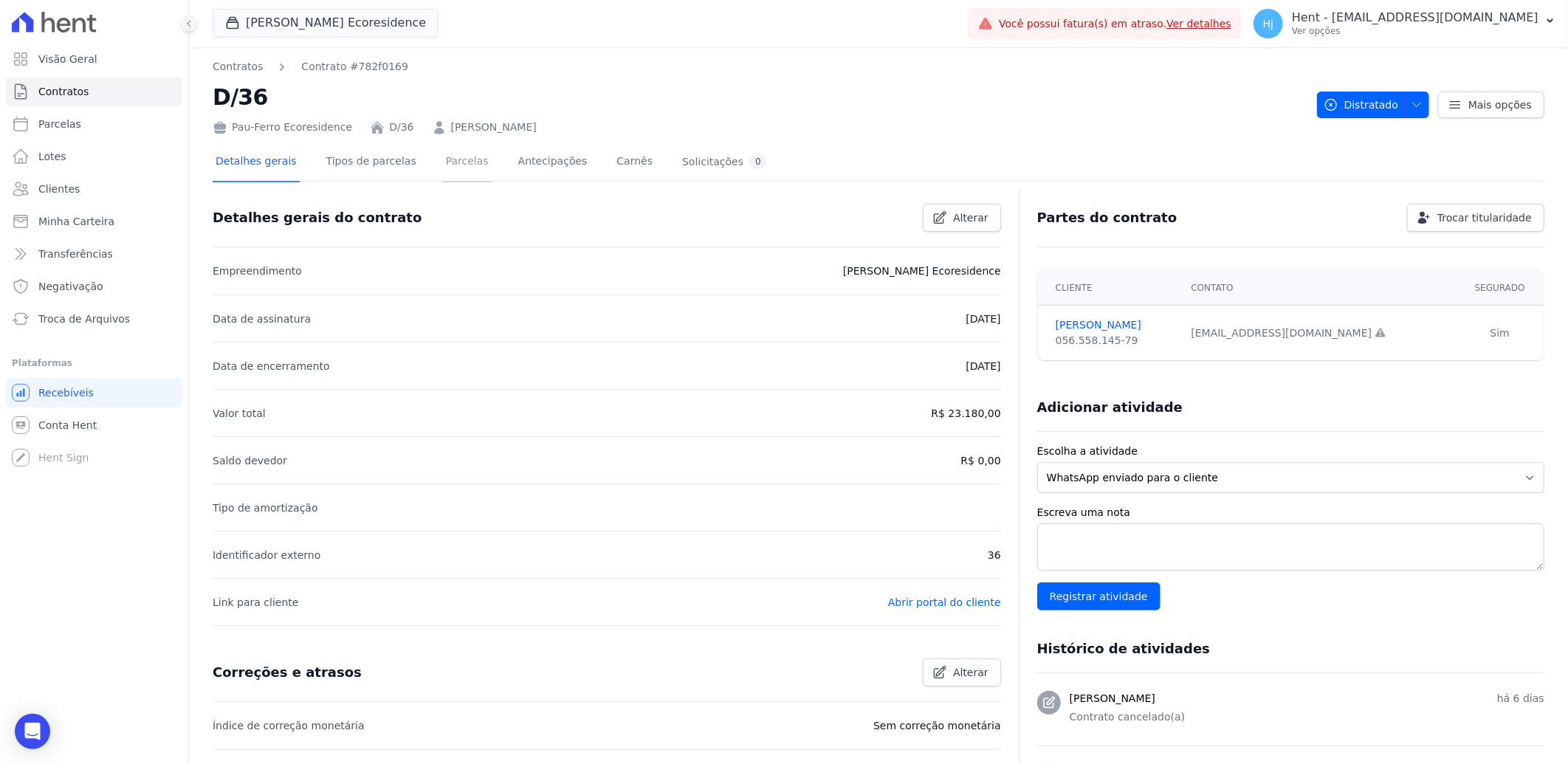
click at [443, 171] on link "Parcelas" at bounding box center [467, 162] width 49 height 39
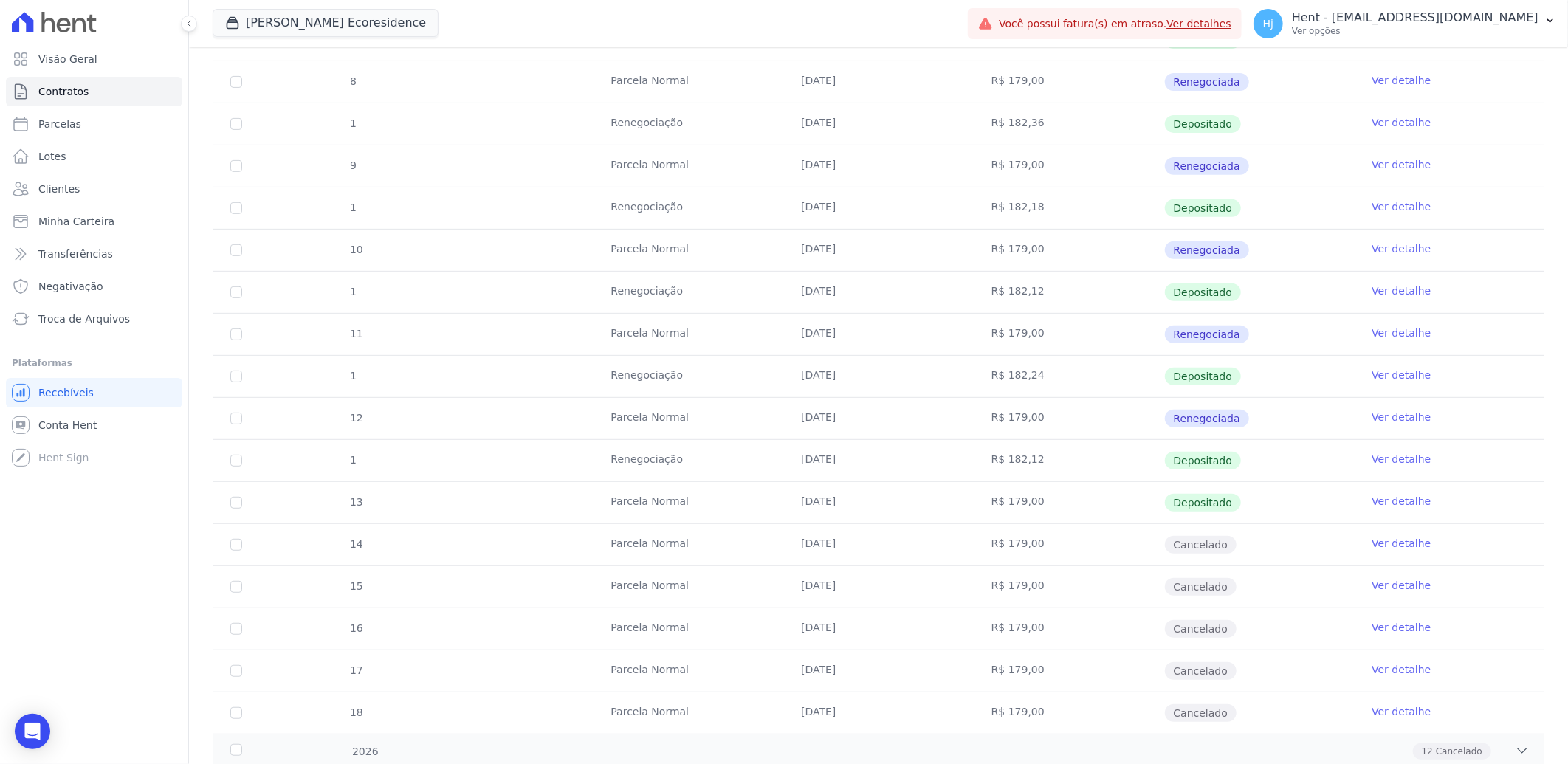
scroll to position [328, 0]
click at [1054, 552] on td "R$ 179,00" at bounding box center [1069, 544] width 190 height 41
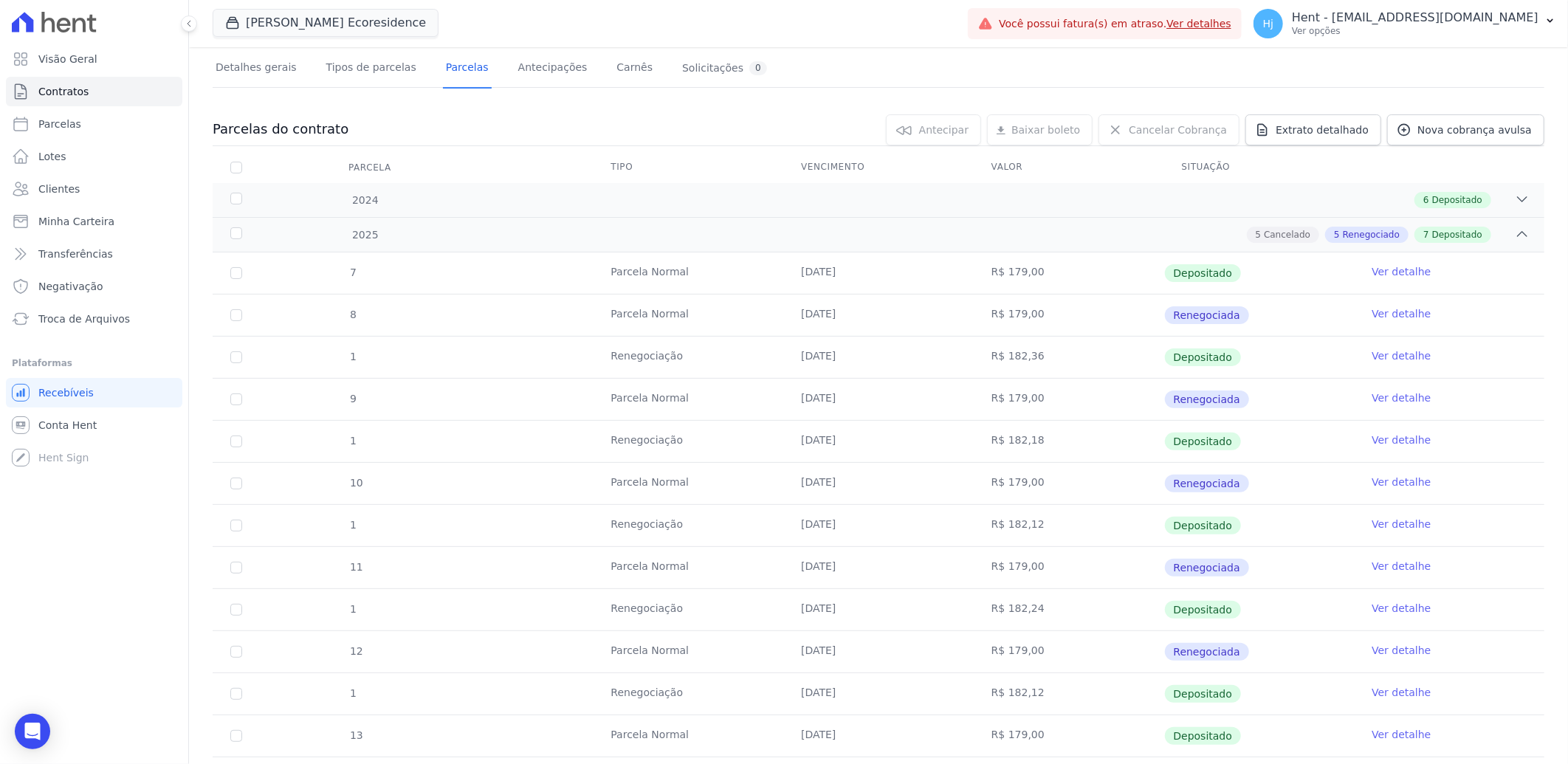
scroll to position [0, 0]
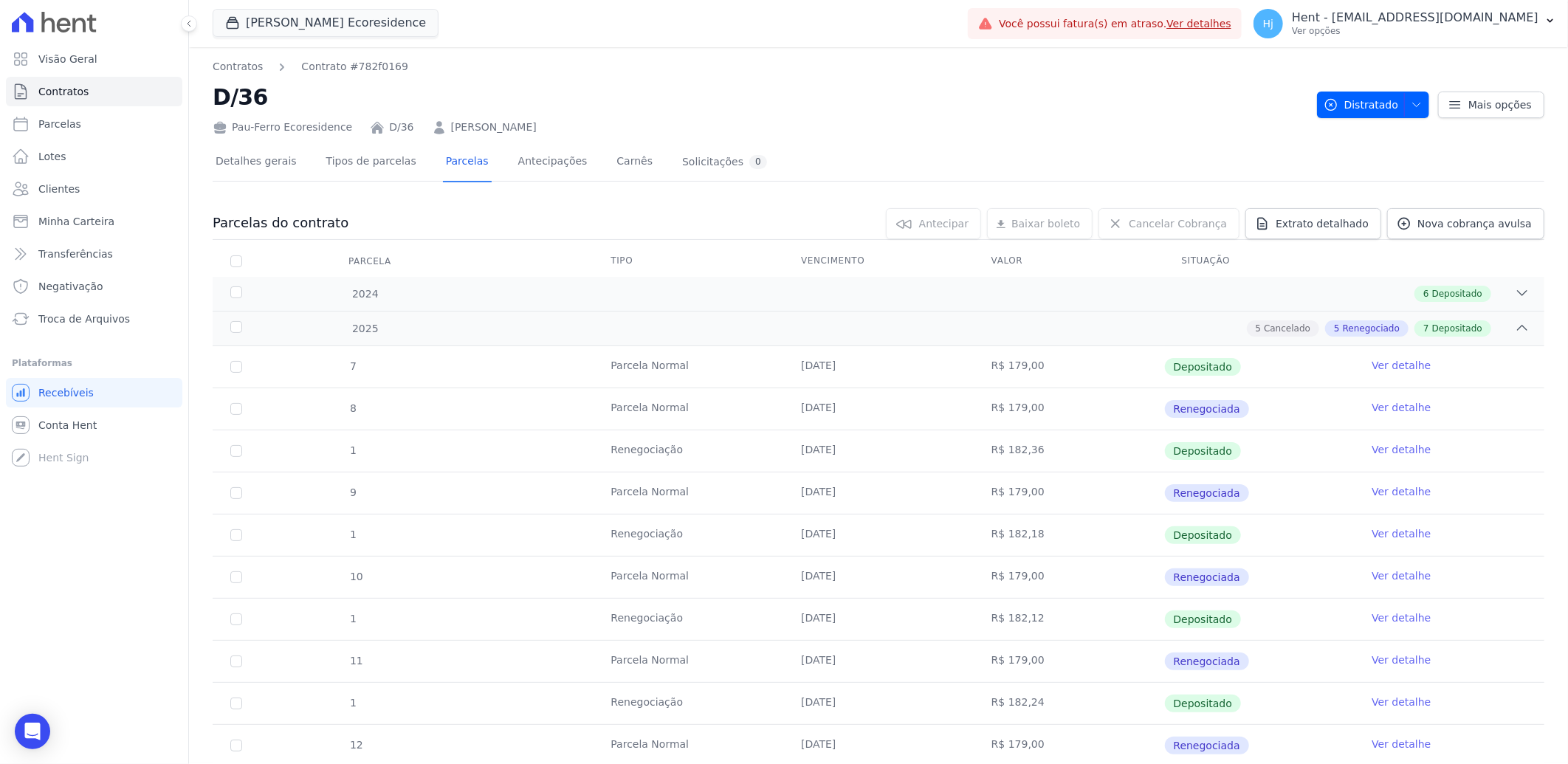
copy link "[PERSON_NAME]"
drag, startPoint x: 696, startPoint y: 131, endPoint x: 424, endPoint y: 122, distance: 272.1
click at [424, 122] on div "Pau-Ferro Ecoresidence D/36 [PERSON_NAME]" at bounding box center [759, 124] width 1093 height 21
click at [240, 165] on link "Detalhes gerais" at bounding box center [256, 162] width 87 height 39
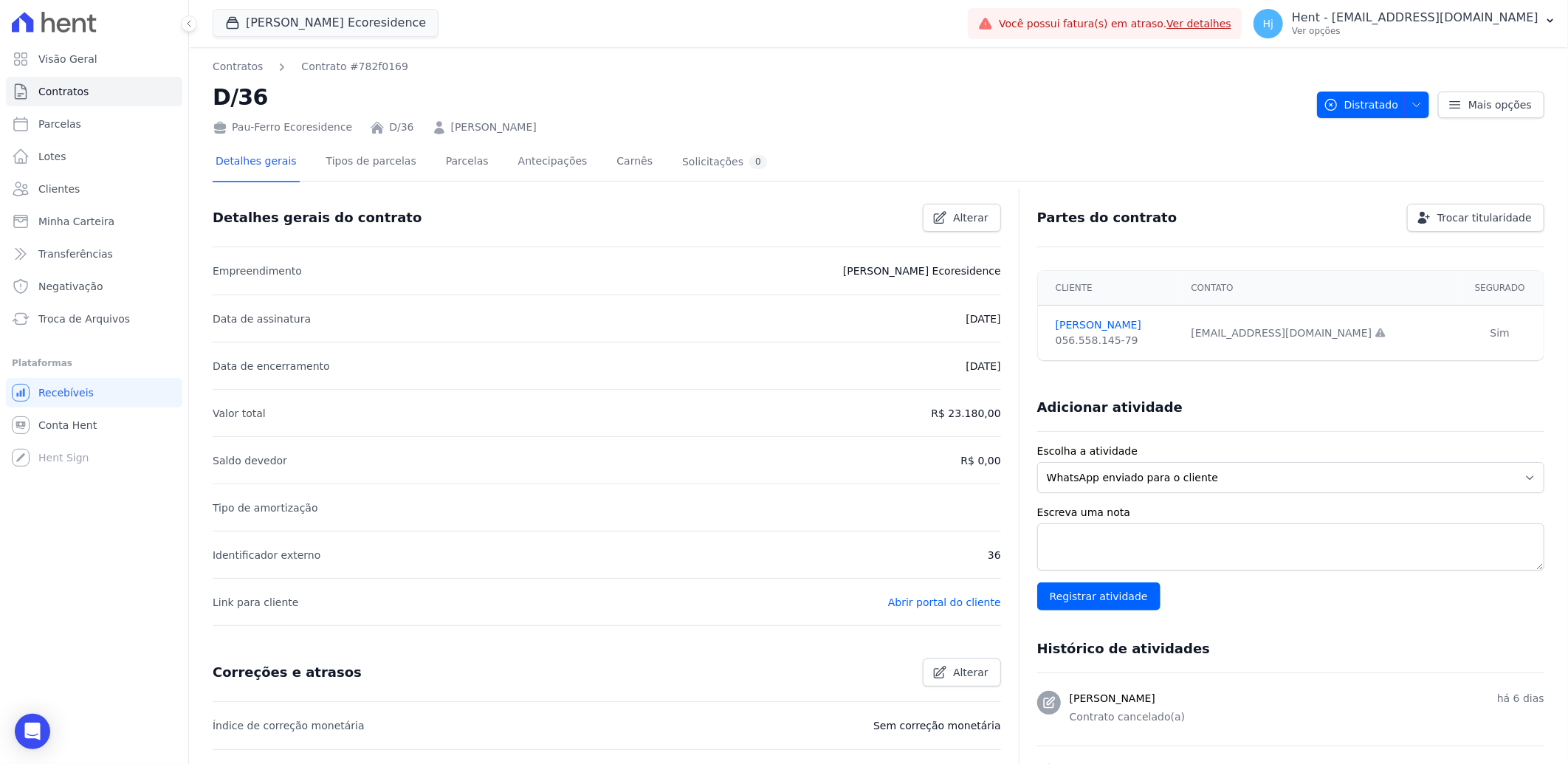
click at [373, 128] on div "D/36" at bounding box center [392, 127] width 44 height 16
click at [468, 123] on link "[PERSON_NAME]" at bounding box center [494, 127] width 86 height 16
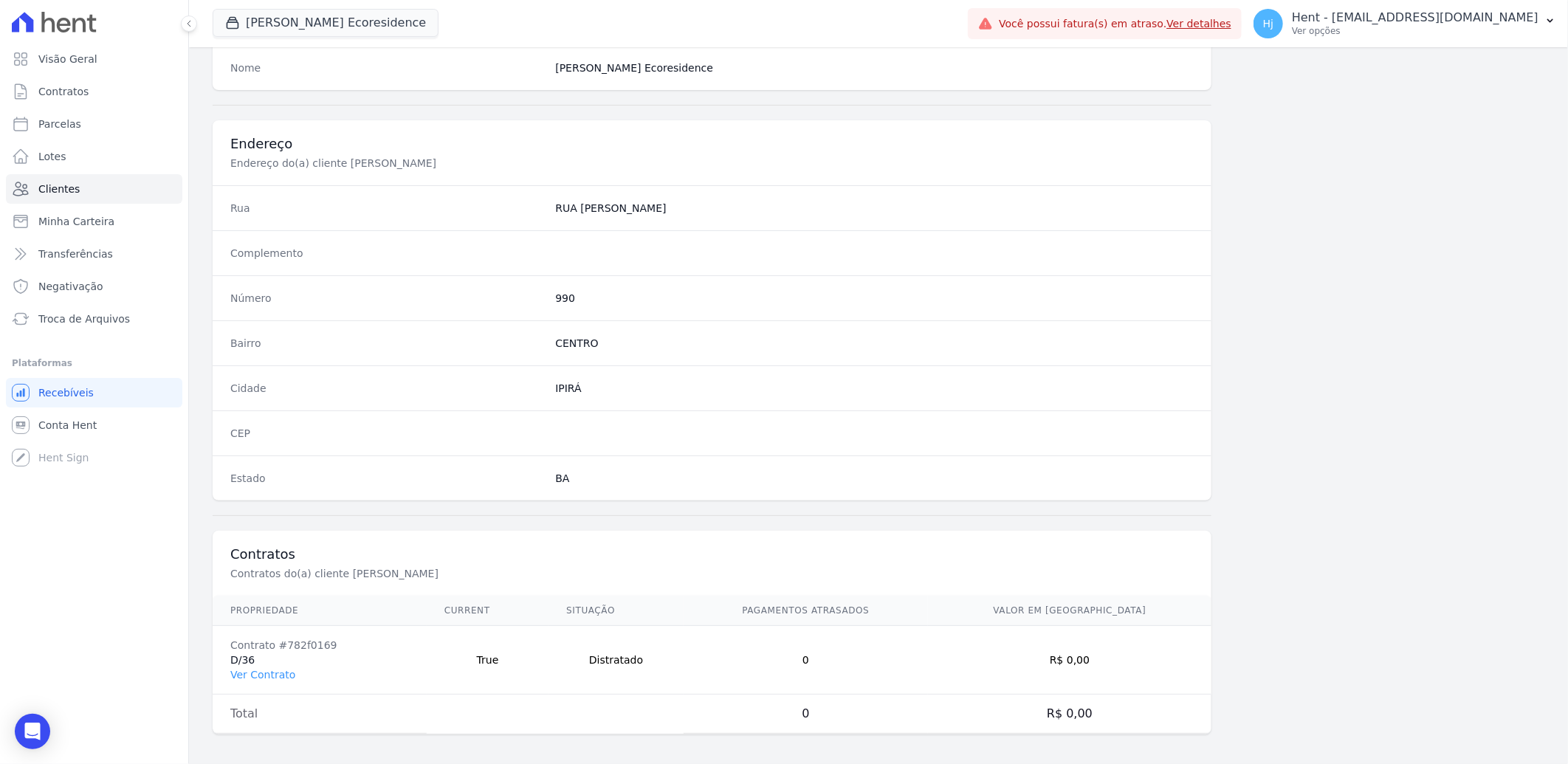
scroll to position [619, 0]
click at [658, 628] on td "Distratado" at bounding box center [616, 654] width 135 height 68
click at [661, 657] on td "Distratado" at bounding box center [616, 654] width 135 height 68
click at [255, 674] on link "Ver Contrato" at bounding box center [262, 669] width 65 height 12
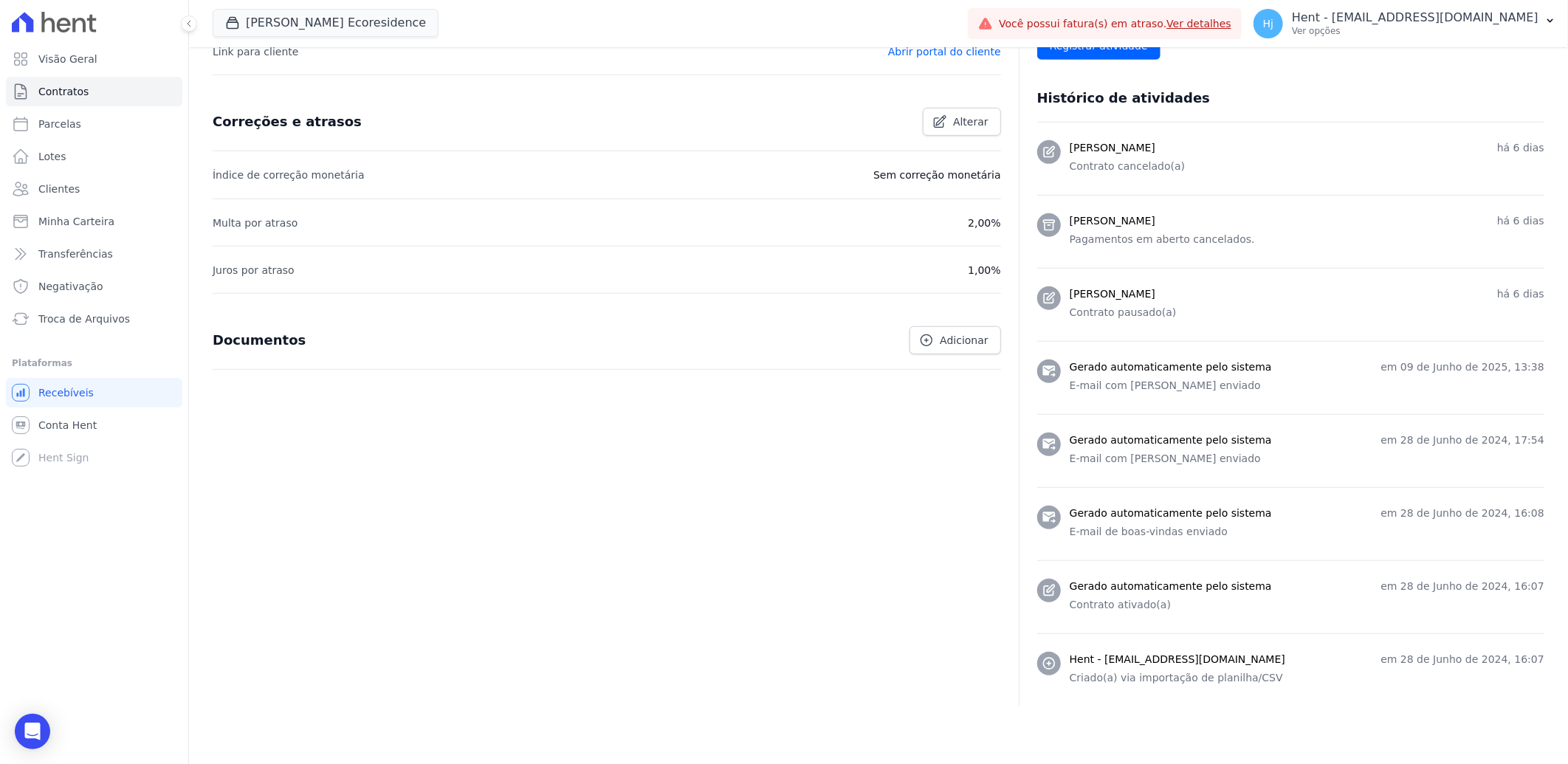
scroll to position [517, 0]
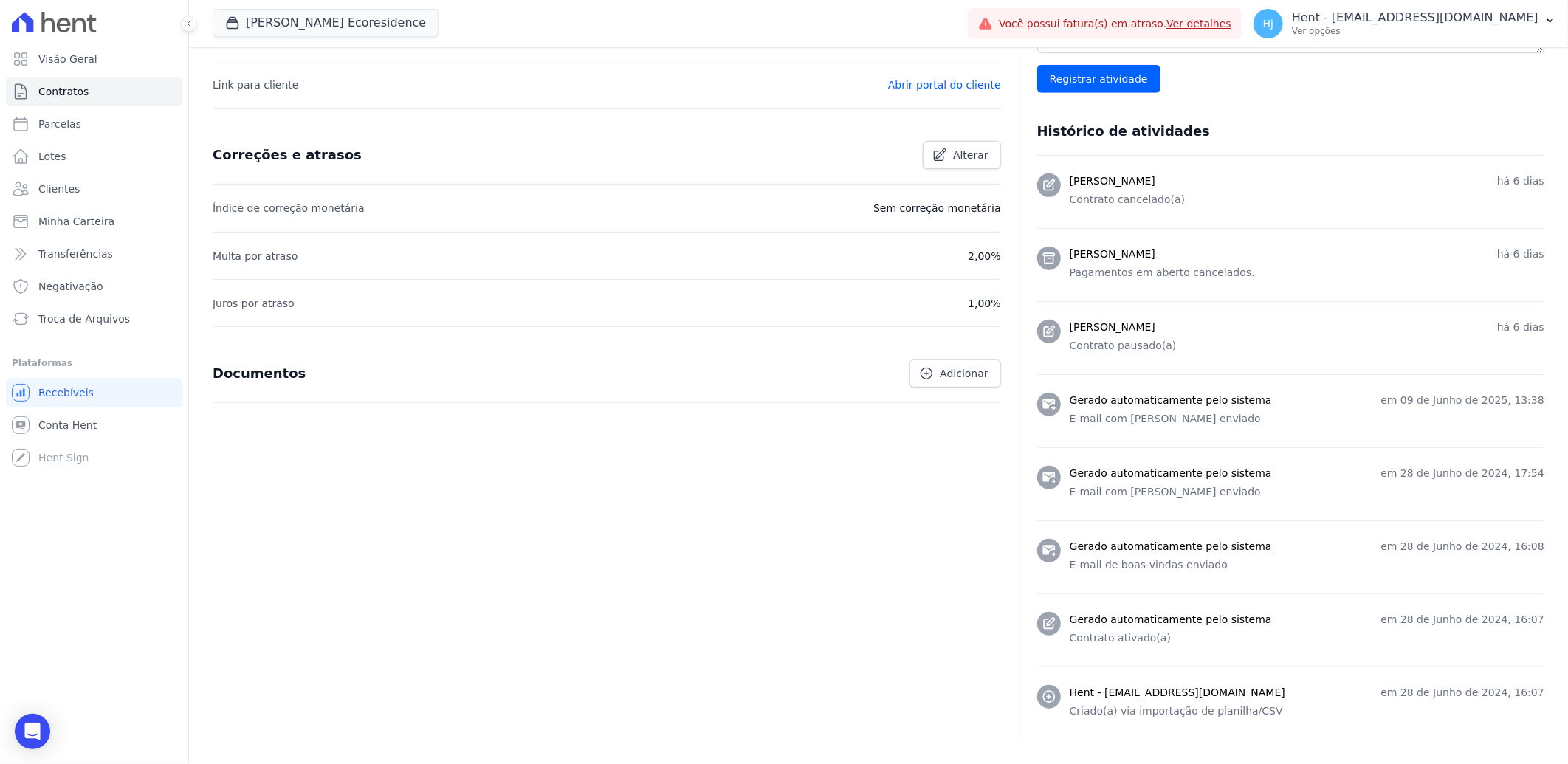
click at [1154, 205] on p "Contrato cancelado(a)" at bounding box center [1307, 199] width 475 height 16
click at [1140, 393] on h3 "Gerado automaticamente pelo sistema" at bounding box center [1171, 400] width 202 height 16
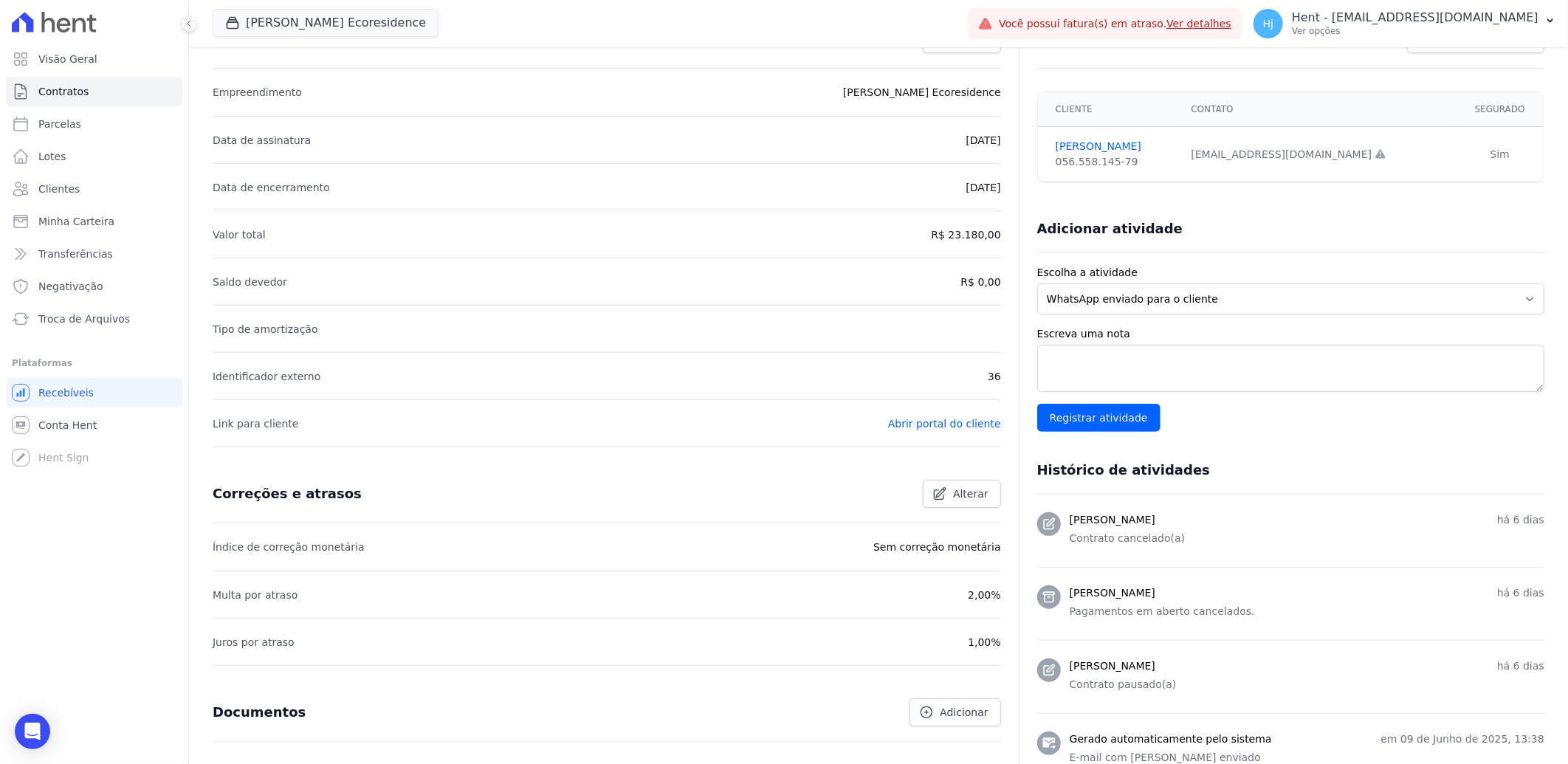
scroll to position [107, 0]
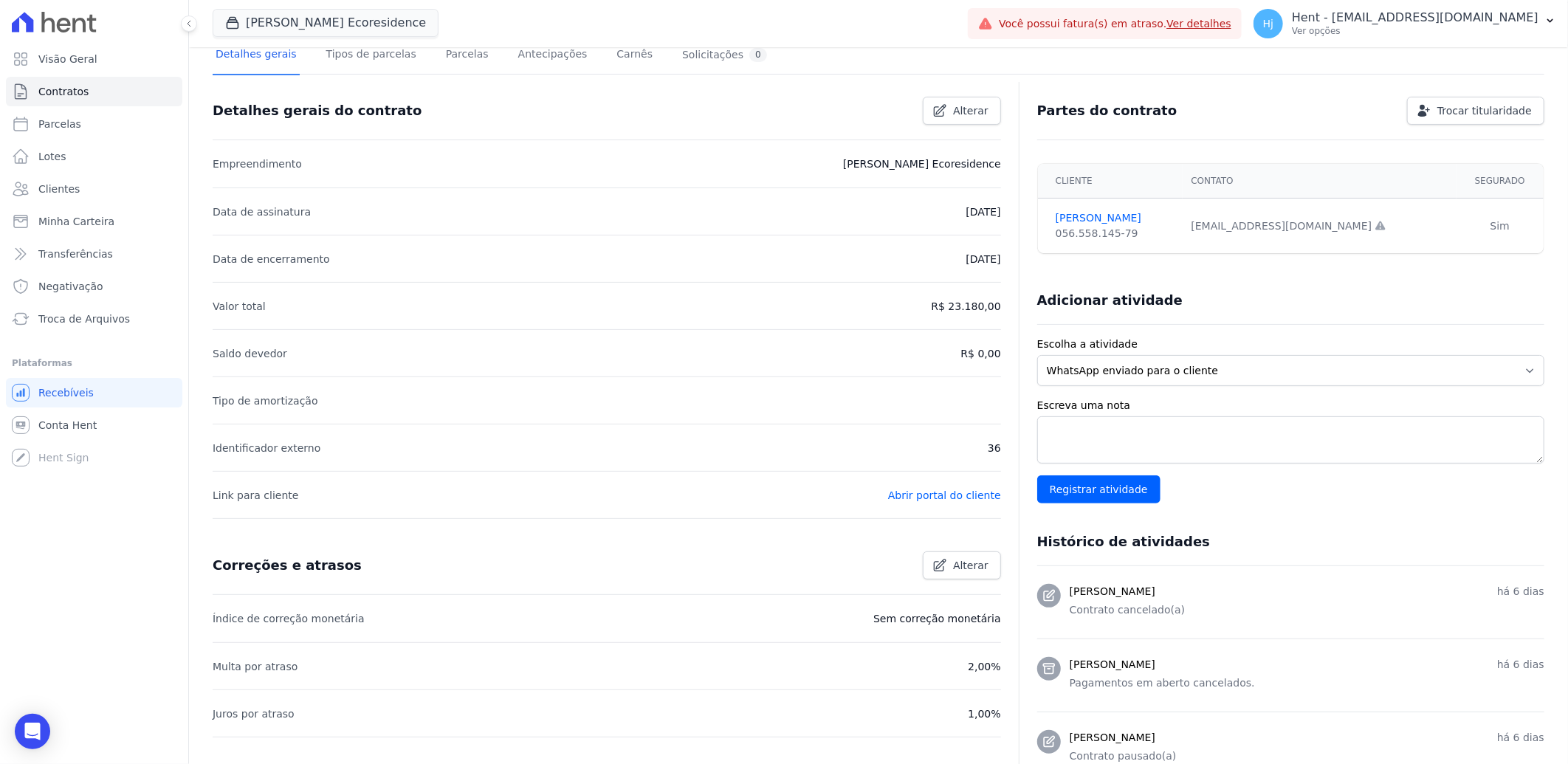
click at [973, 161] on p "[PERSON_NAME] Ecoresidence" at bounding box center [922, 164] width 158 height 18
click at [972, 162] on p "[PERSON_NAME] Ecoresidence" at bounding box center [922, 164] width 158 height 18
click at [972, 163] on p "[PERSON_NAME] Ecoresidence" at bounding box center [922, 164] width 158 height 18
drag, startPoint x: 466, startPoint y: 61, endPoint x: 449, endPoint y: 58, distance: 17.3
click at [449, 58] on div "Detalhes gerais Tipos de parcelas [GEOGRAPHIC_DATA] Antecipações Carnês Solicit…" at bounding box center [491, 56] width 557 height 39
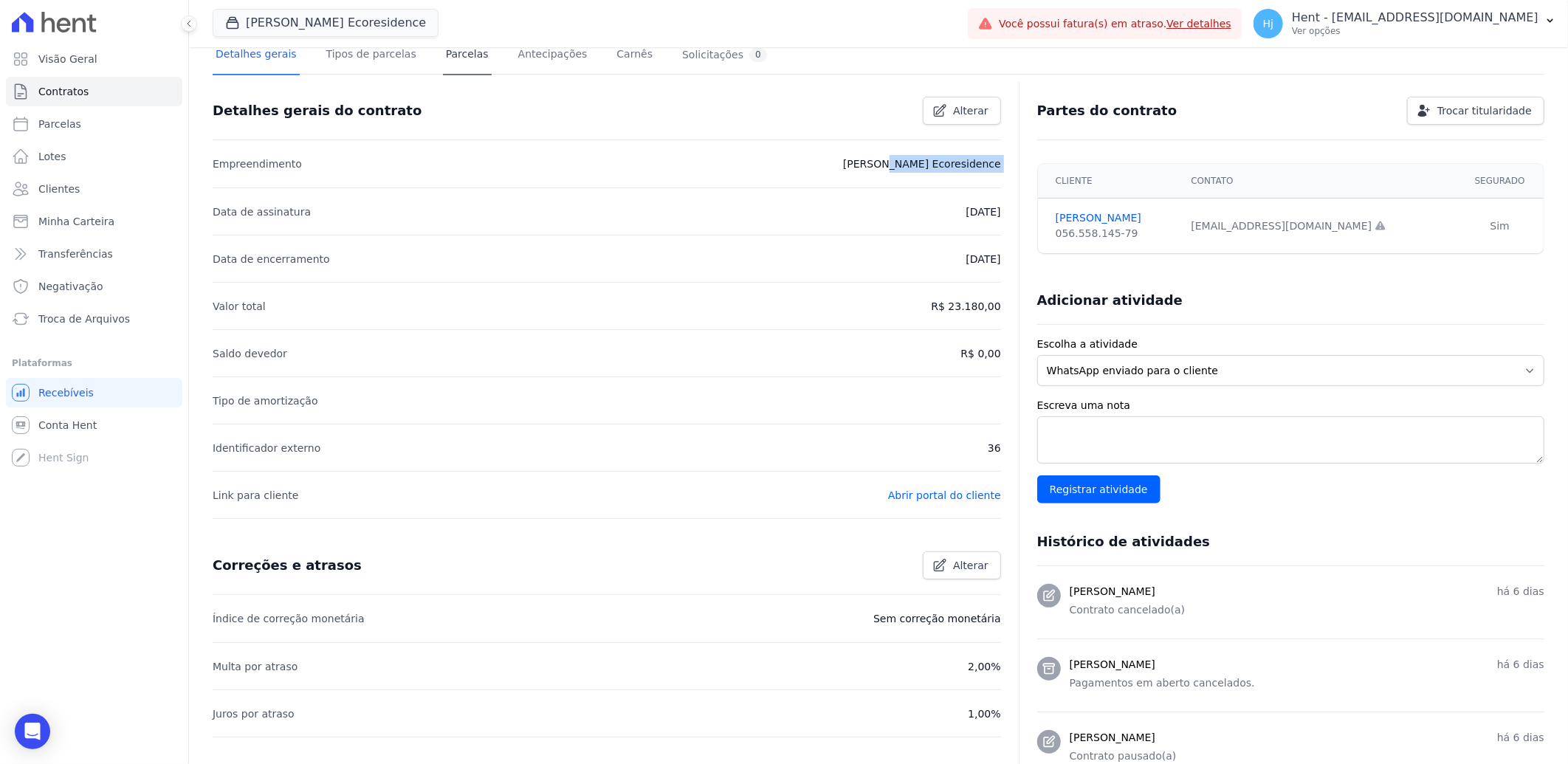
scroll to position [89, 0]
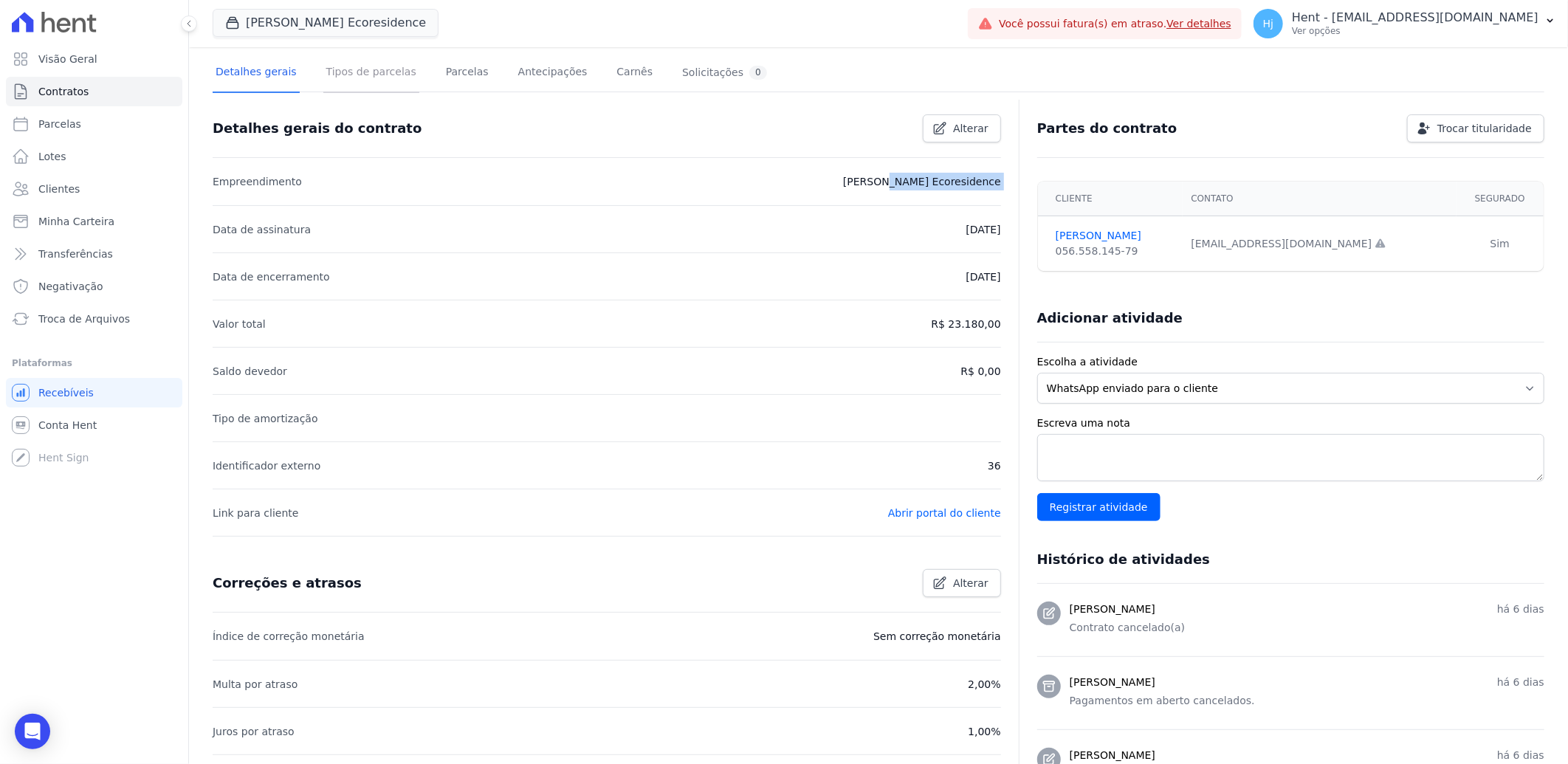
drag, startPoint x: 449, startPoint y: 58, endPoint x: 327, endPoint y: 72, distance: 122.8
click at [327, 72] on link "Tipos de parcelas" at bounding box center [372, 74] width 96 height 39
click at [374, 78] on link "Tipos de parcelas" at bounding box center [372, 74] width 96 height 39
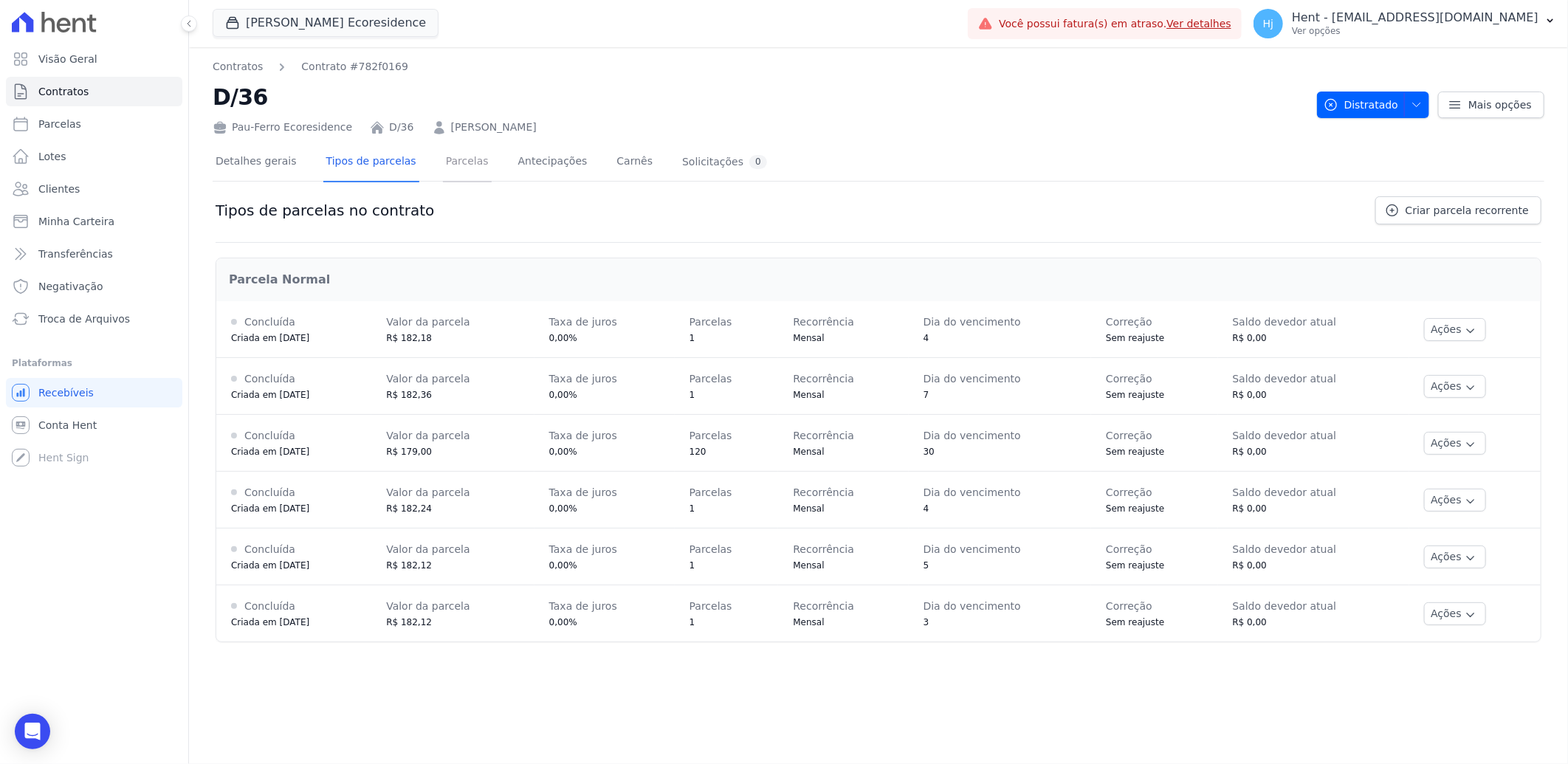
click at [458, 159] on link "Parcelas" at bounding box center [467, 162] width 49 height 39
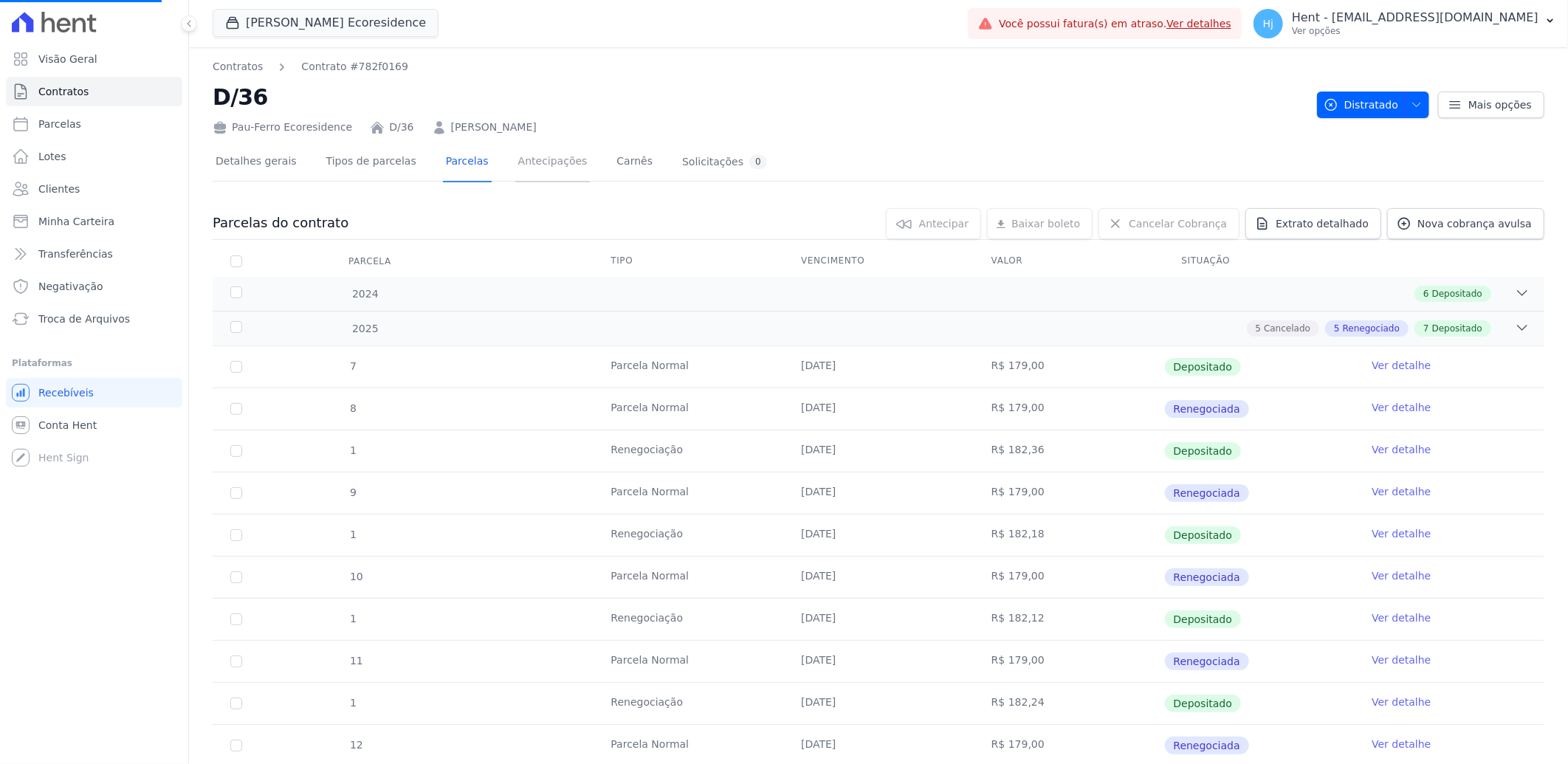
click at [534, 165] on link "Antecipações" at bounding box center [553, 162] width 75 height 39
click at [625, 167] on div "Detalhes gerais Tipos de parcelas [GEOGRAPHIC_DATA] Antecipações Carnês Solicit…" at bounding box center [491, 162] width 557 height 39
click at [623, 165] on div "Detalhes gerais Tipos de parcelas [GEOGRAPHIC_DATA] Antecipações Carnês Solicit…" at bounding box center [491, 162] width 557 height 39
click at [614, 159] on link "Carnês" at bounding box center [635, 162] width 42 height 39
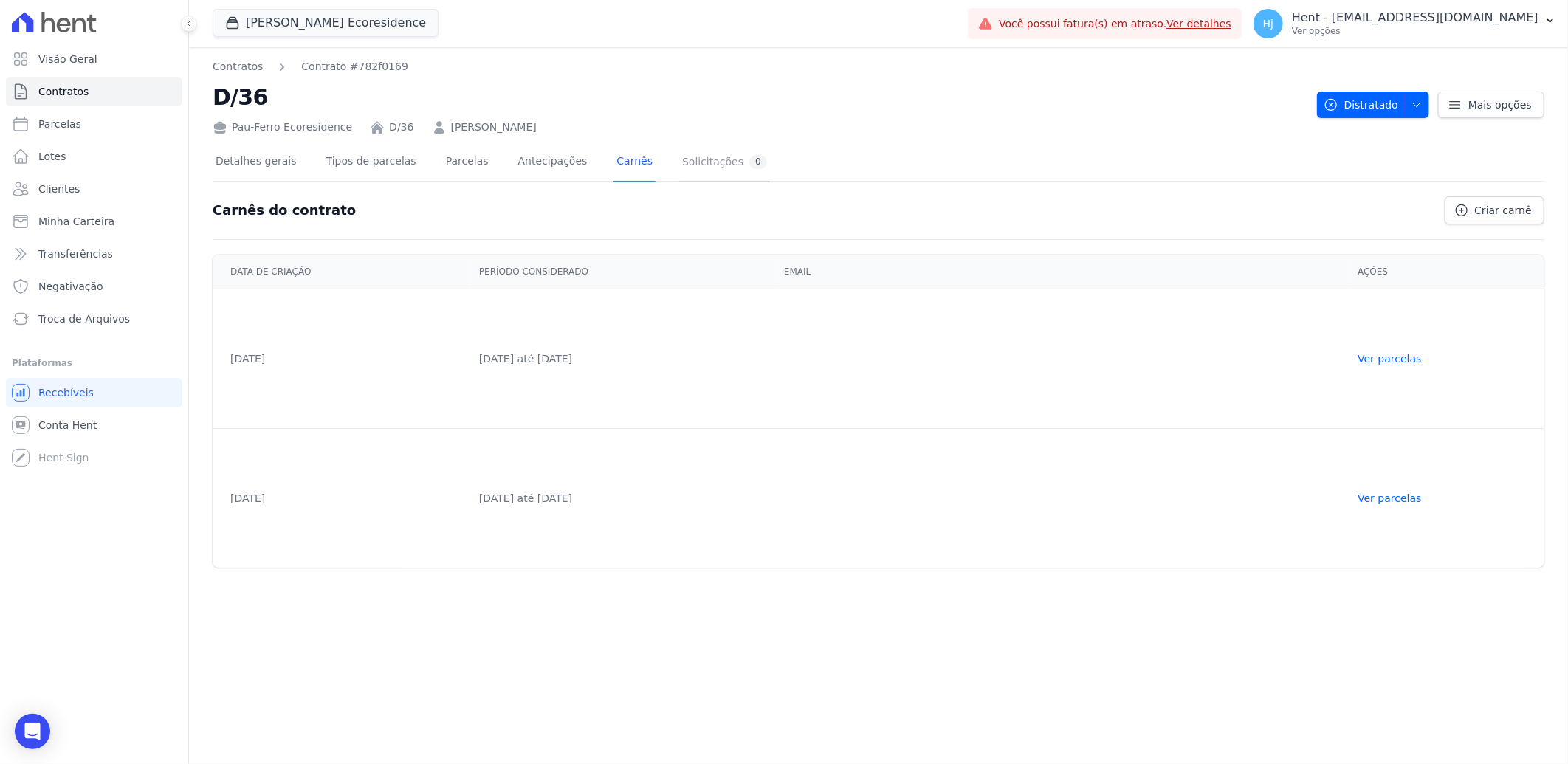
click at [679, 176] on link "Solicitações 0" at bounding box center [724, 162] width 91 height 39
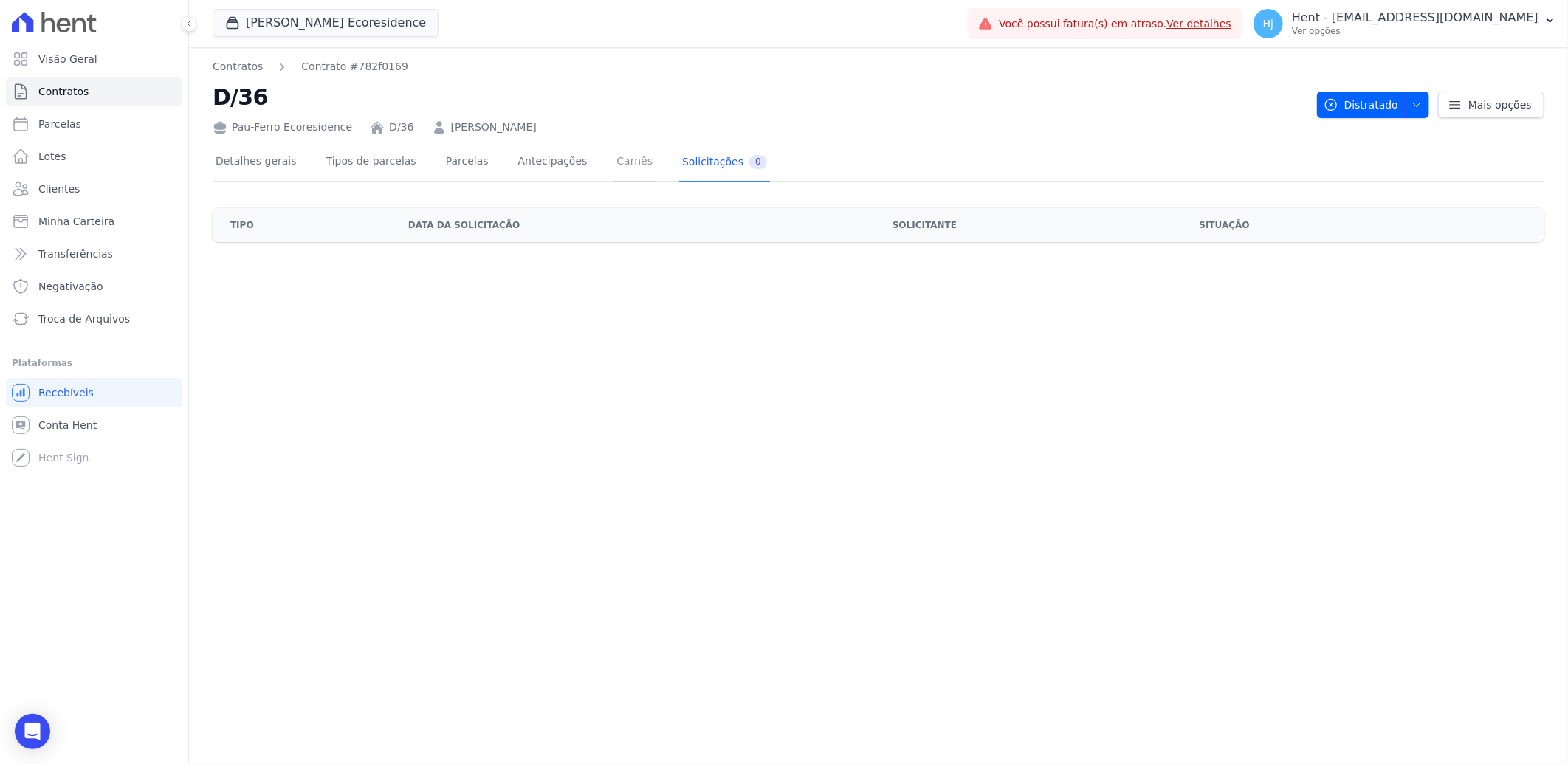
click at [614, 174] on link "Carnês" at bounding box center [635, 162] width 42 height 39
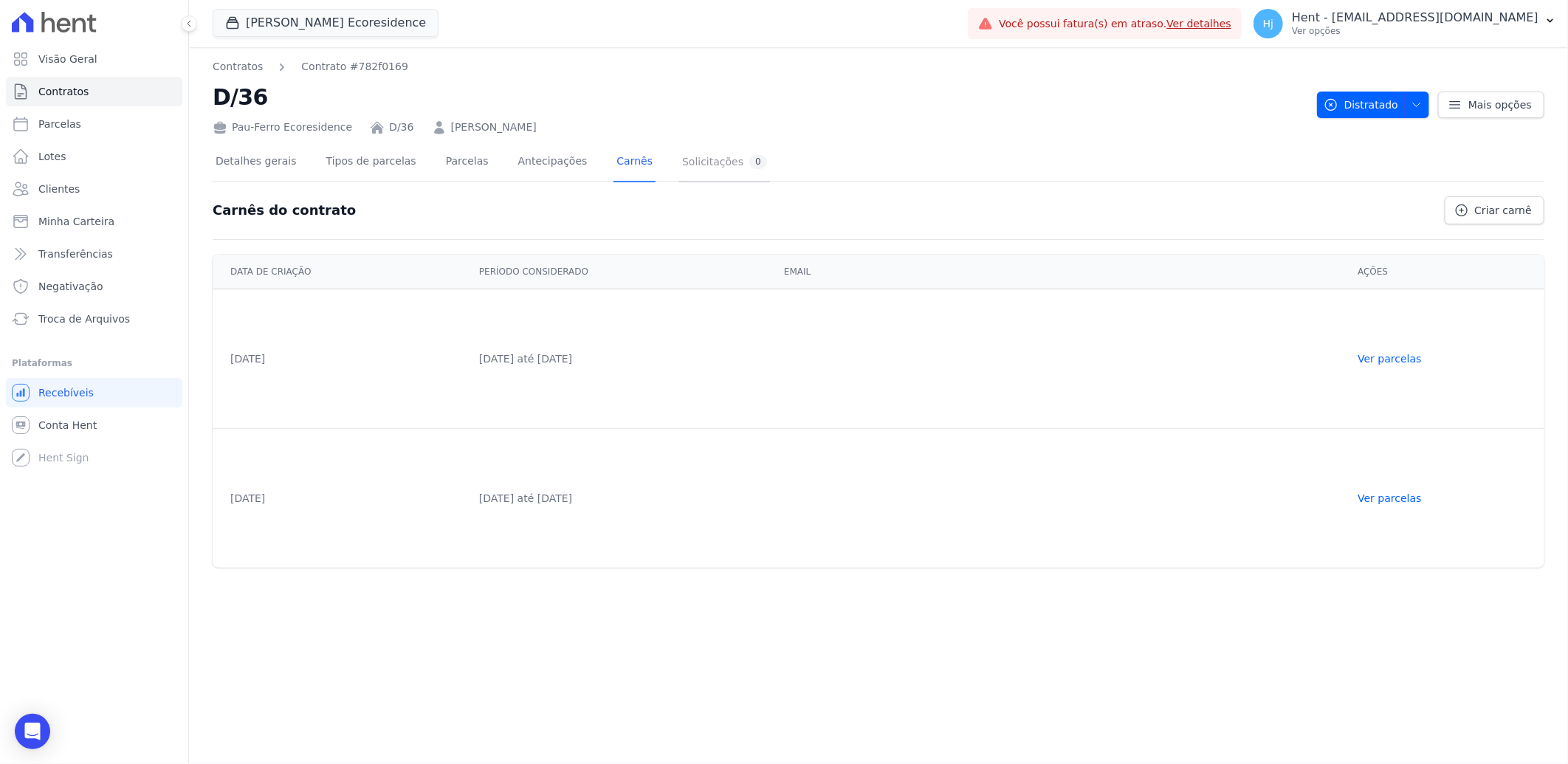
click at [691, 163] on div "Solicitações 0" at bounding box center [724, 162] width 85 height 14
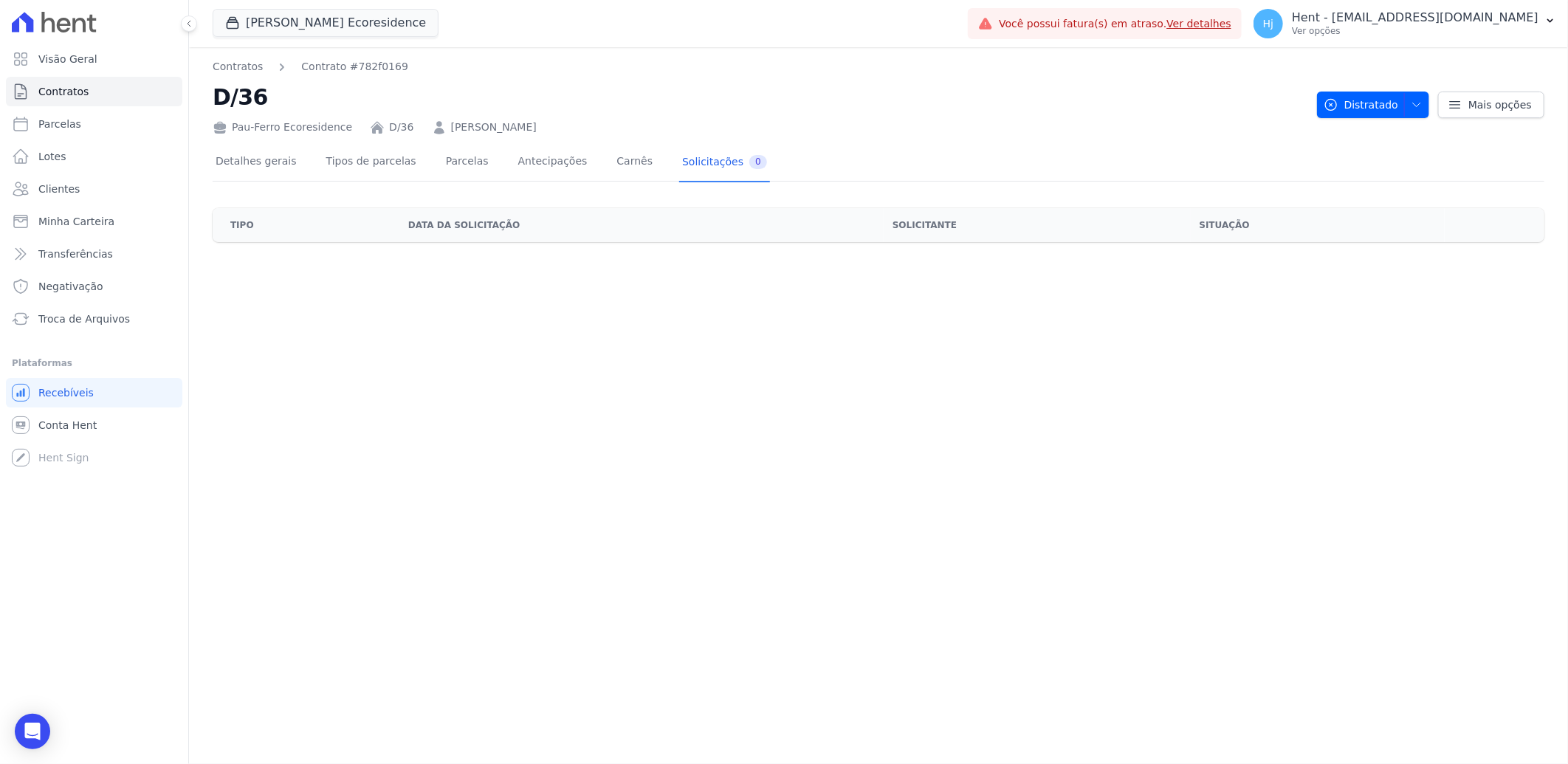
click at [496, 223] on th "Data da solicitação" at bounding box center [641, 225] width 484 height 34
click at [268, 161] on link "Detalhes gerais" at bounding box center [256, 162] width 87 height 39
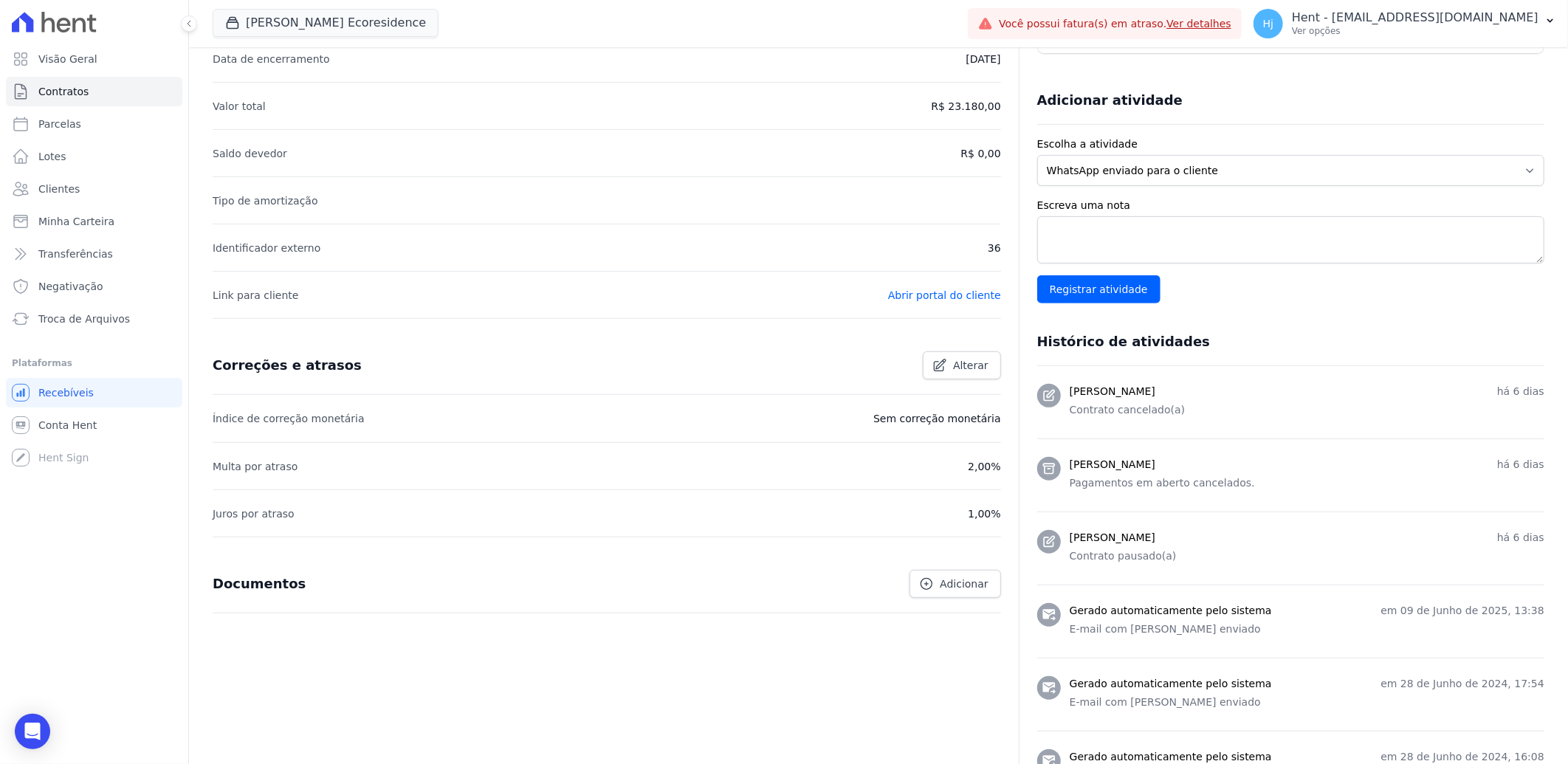
scroll to position [328, 0]
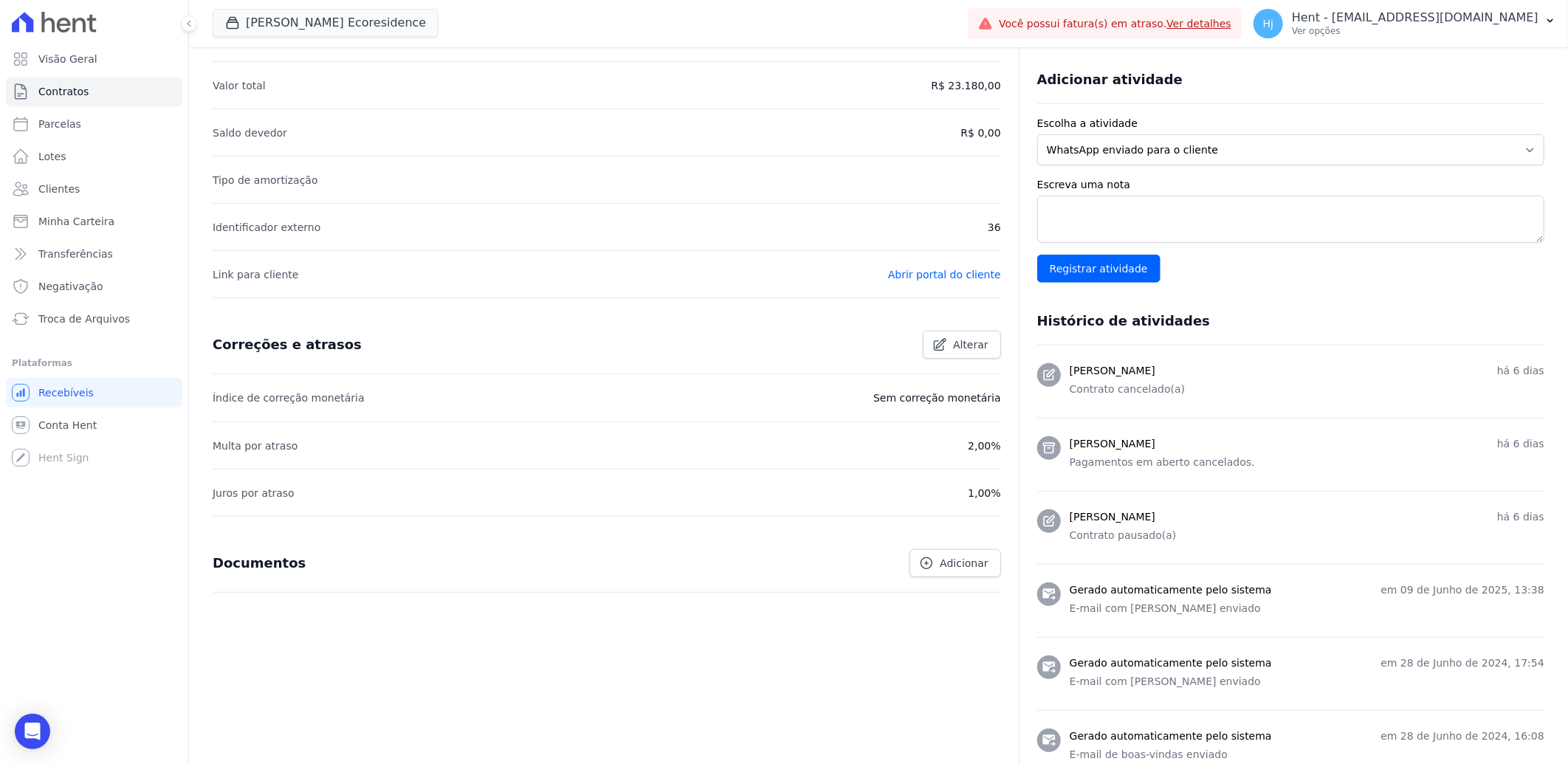
drag, startPoint x: 305, startPoint y: 484, endPoint x: 318, endPoint y: 436, distance: 49.7
click at [299, 477] on li "Juros por atraso 1,00%" at bounding box center [607, 492] width 789 height 47
click at [957, 460] on li "Multa por atraso 2,00%" at bounding box center [607, 445] width 789 height 47
drag, startPoint x: 941, startPoint y: 417, endPoint x: 939, endPoint y: 396, distance: 21.1
click at [938, 411] on li "Índice de correção monetária Sem correção monetária" at bounding box center [607, 398] width 789 height 47
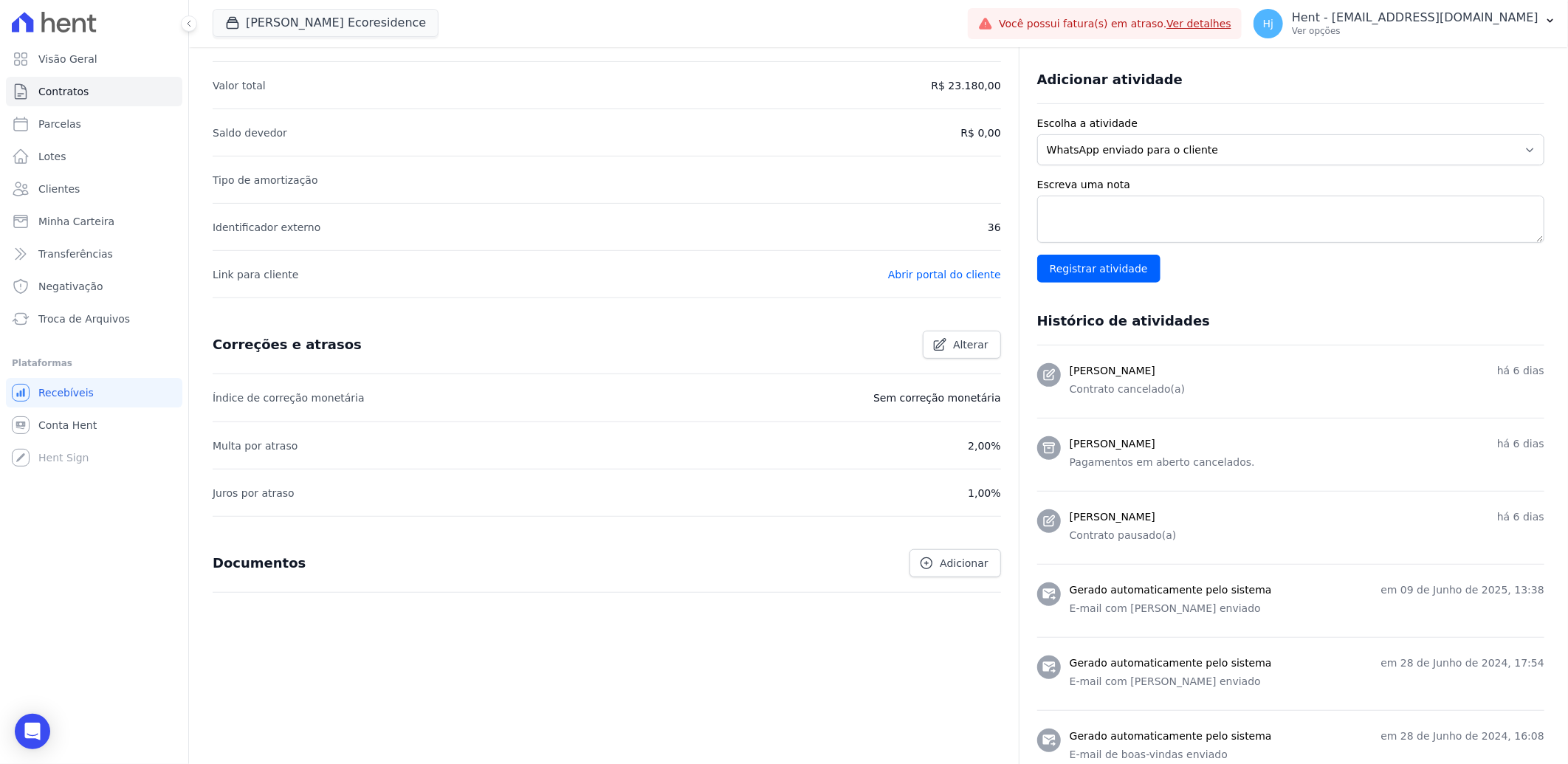
click at [939, 395] on p "Sem correção monetária" at bounding box center [937, 398] width 128 height 18
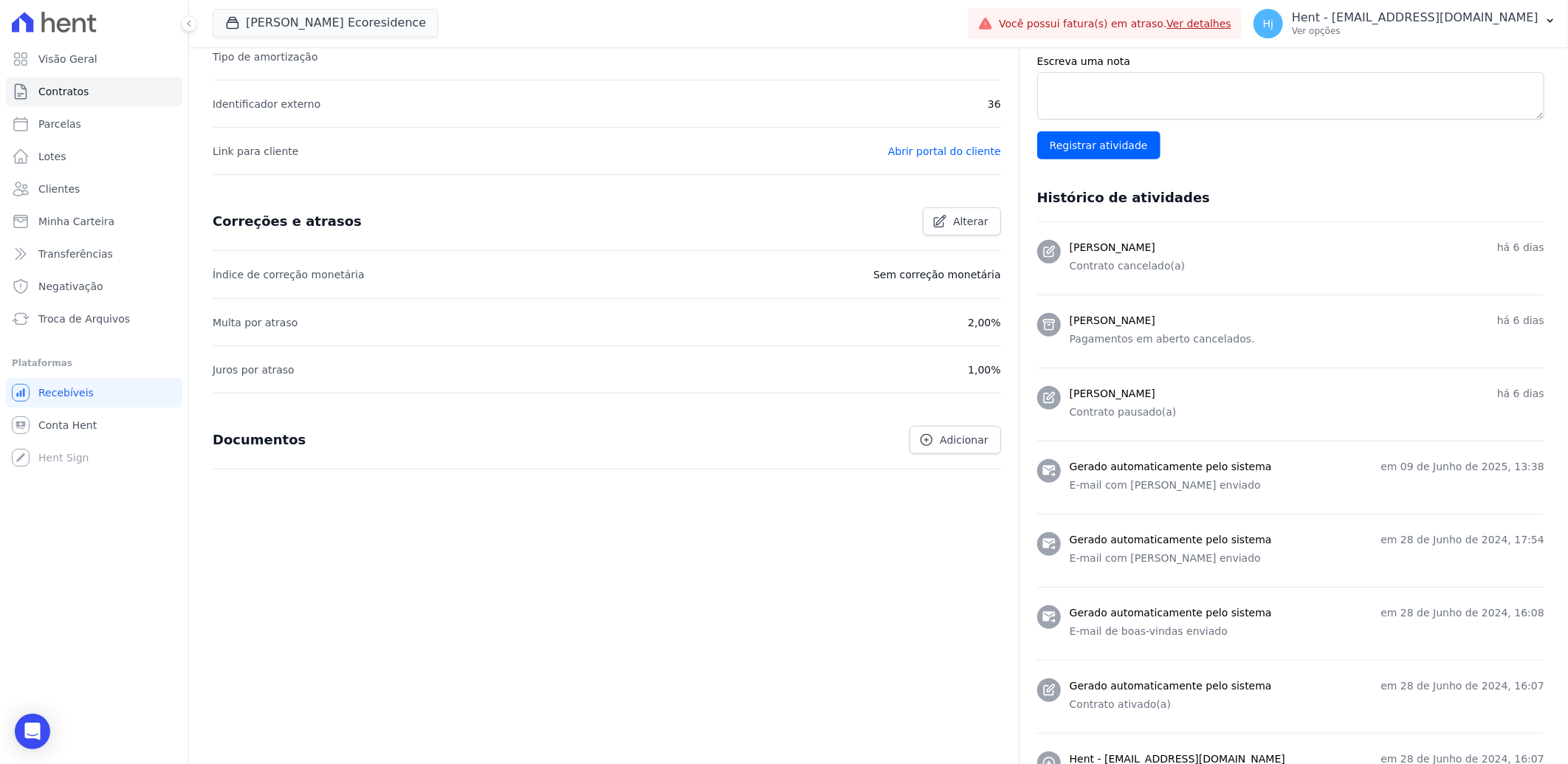
scroll to position [574, 0]
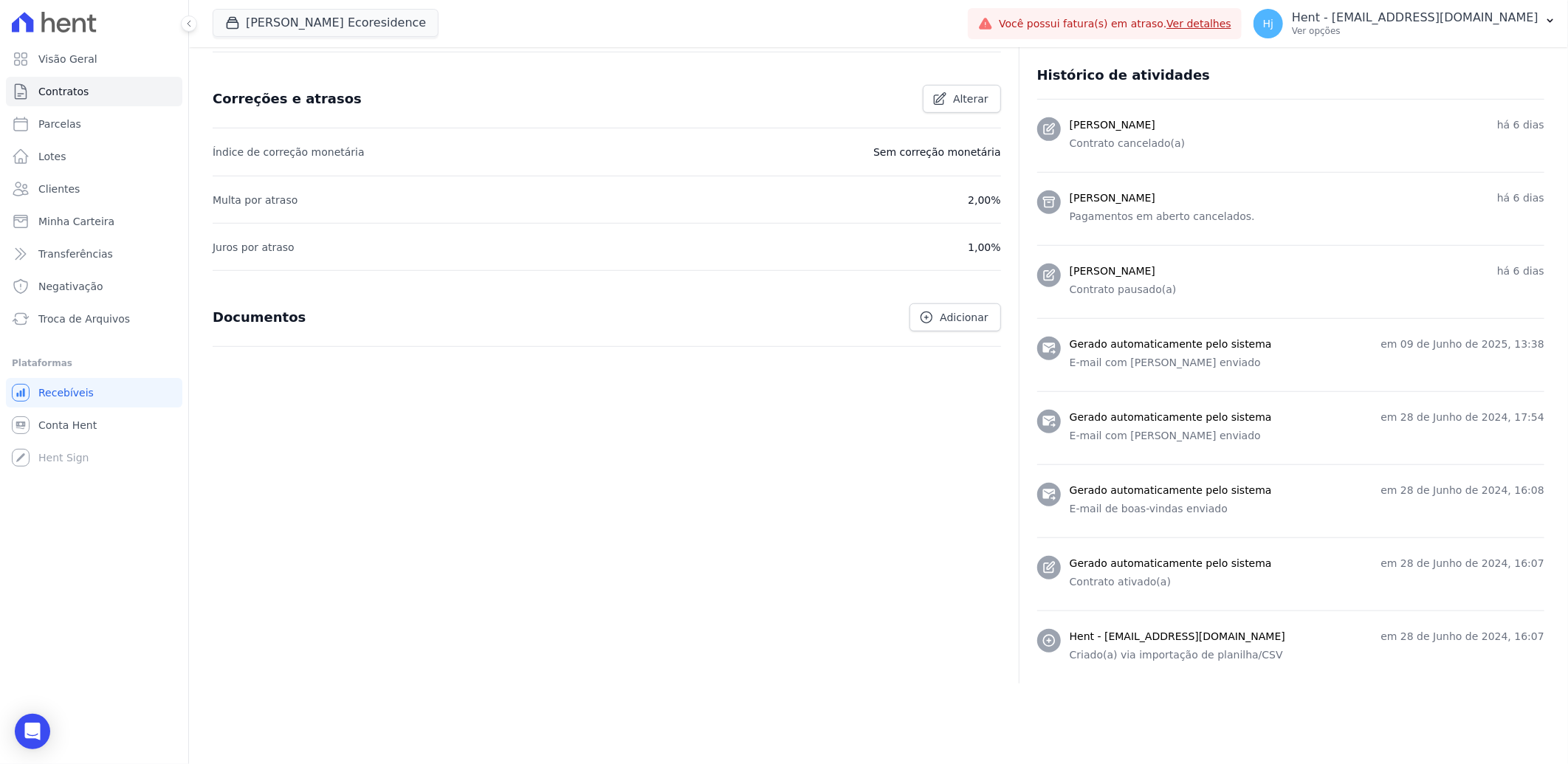
drag, startPoint x: 1133, startPoint y: 354, endPoint x: 1135, endPoint y: 369, distance: 15.1
click at [1133, 356] on p "E-mail com [PERSON_NAME] enviado" at bounding box center [1307, 362] width 475 height 16
click at [1200, 372] on div "Gerado automaticamente pelo sistema em [DATE] 13:38 E-mail com carnê enviado" at bounding box center [1307, 355] width 475 height 37
drag, startPoint x: 1237, startPoint y: 512, endPoint x: 1232, endPoint y: 540, distance: 28.4
click at [1236, 520] on li "Gerado automaticamente pelo sistema em [DATE] 16:08 E-mail de boas-vindas envia…" at bounding box center [1290, 501] width 508 height 73
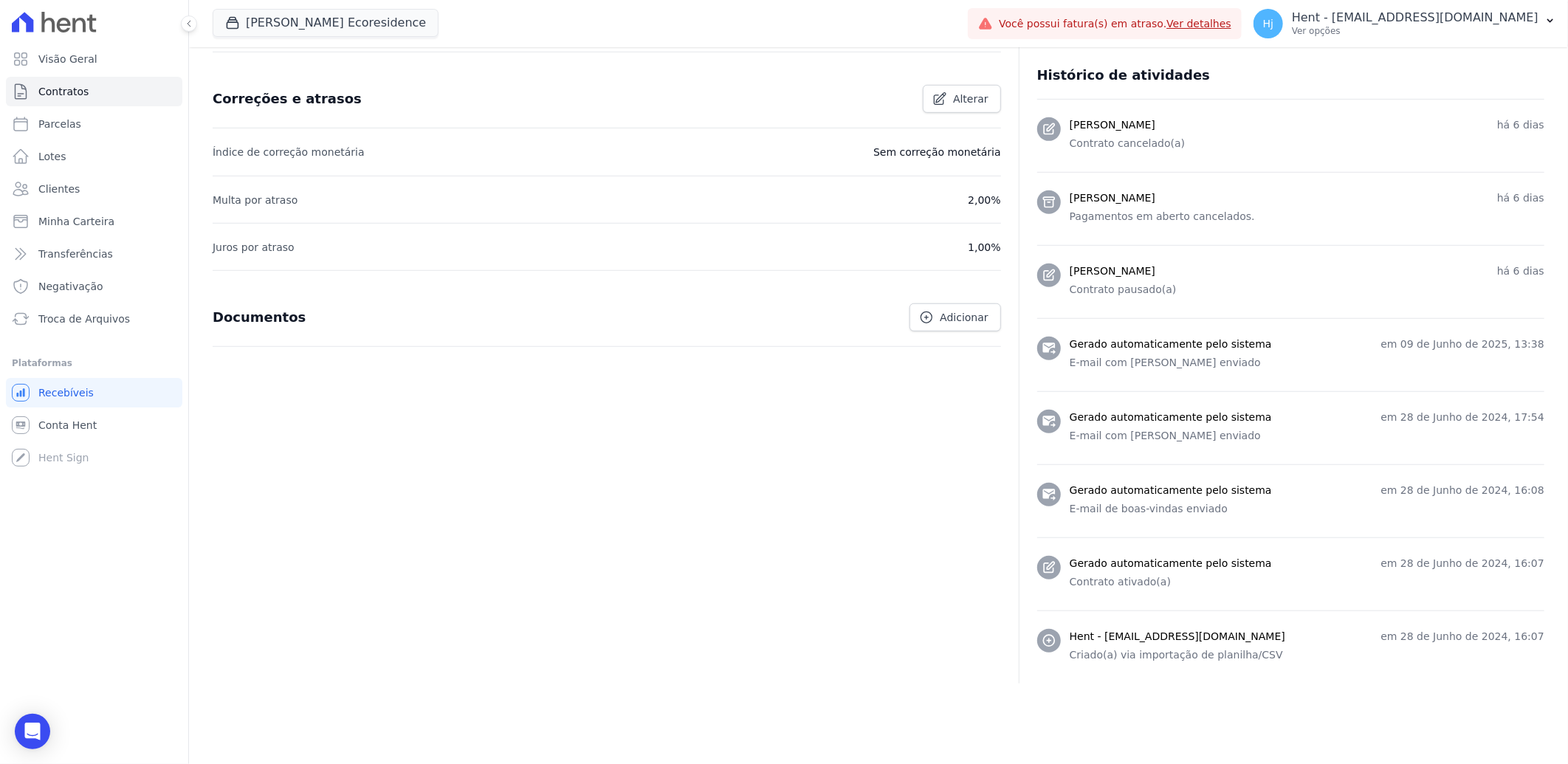
click at [1223, 566] on h3 "Gerado automaticamente pelo sistema" at bounding box center [1171, 563] width 202 height 16
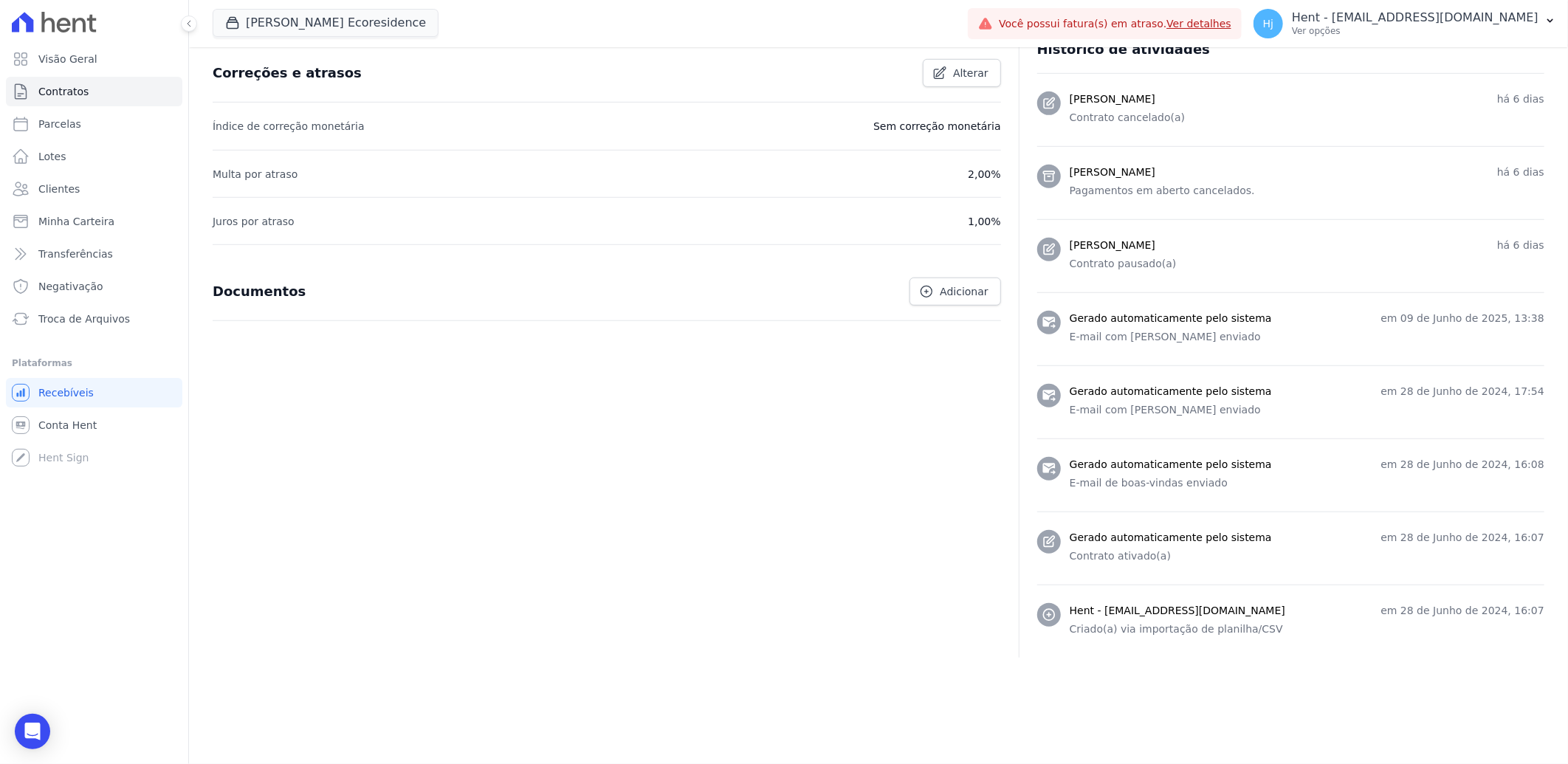
scroll to position [0, 0]
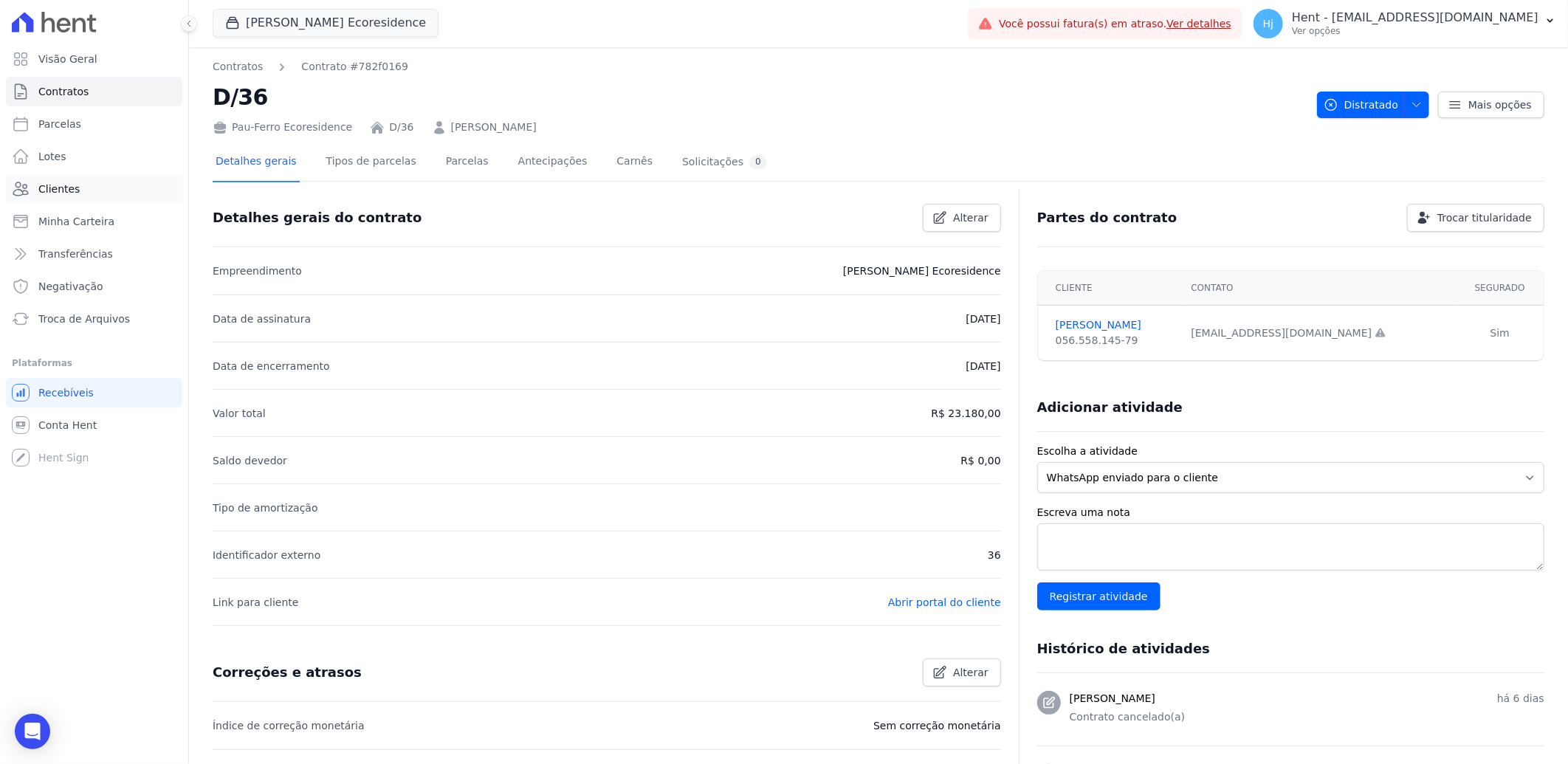
click at [68, 186] on span "Clientes" at bounding box center [59, 189] width 41 height 15
click at [107, 152] on link "Lotes" at bounding box center [94, 156] width 177 height 29
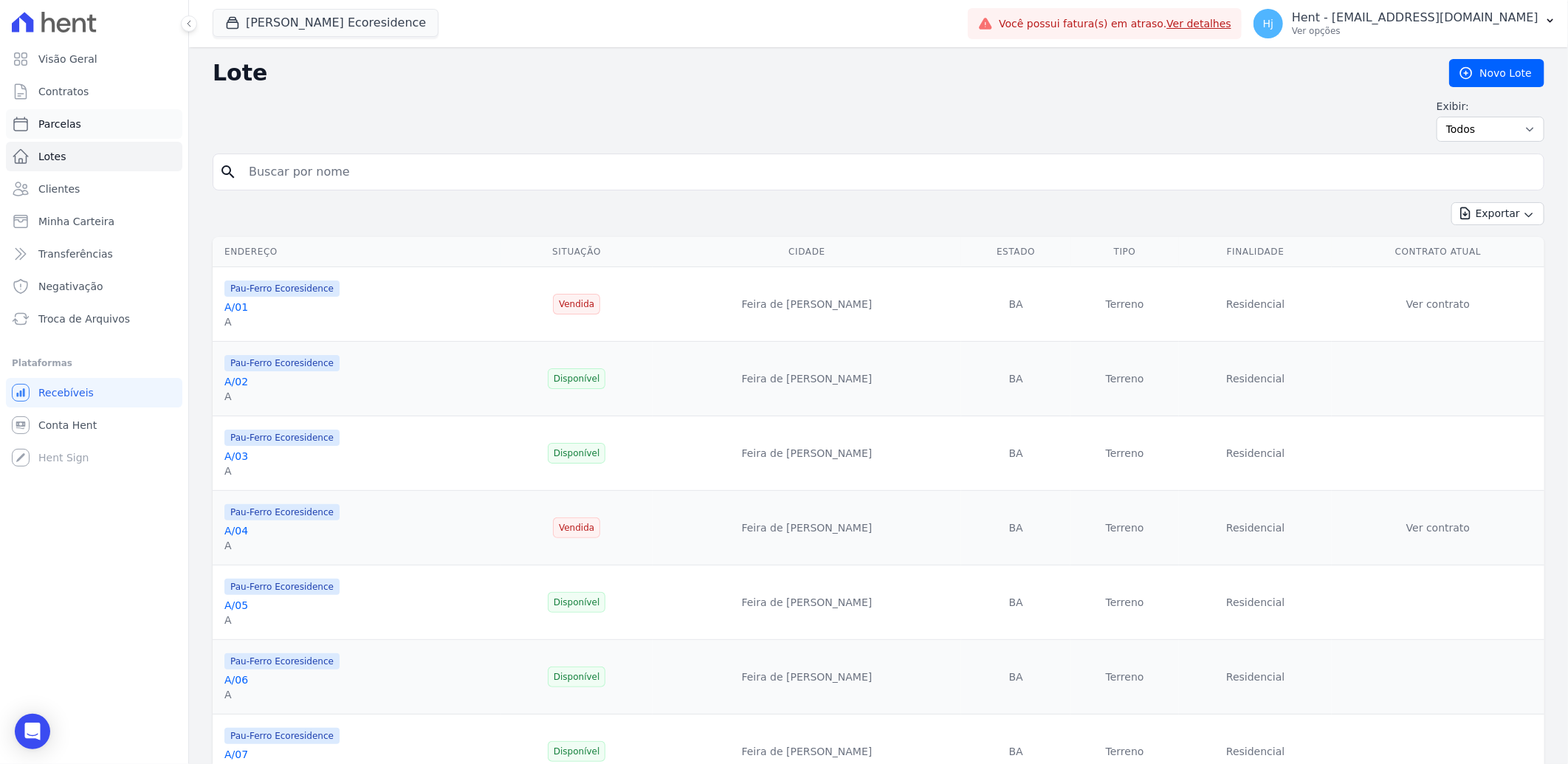
click at [113, 130] on link "Parcelas" at bounding box center [94, 123] width 177 height 29
select select
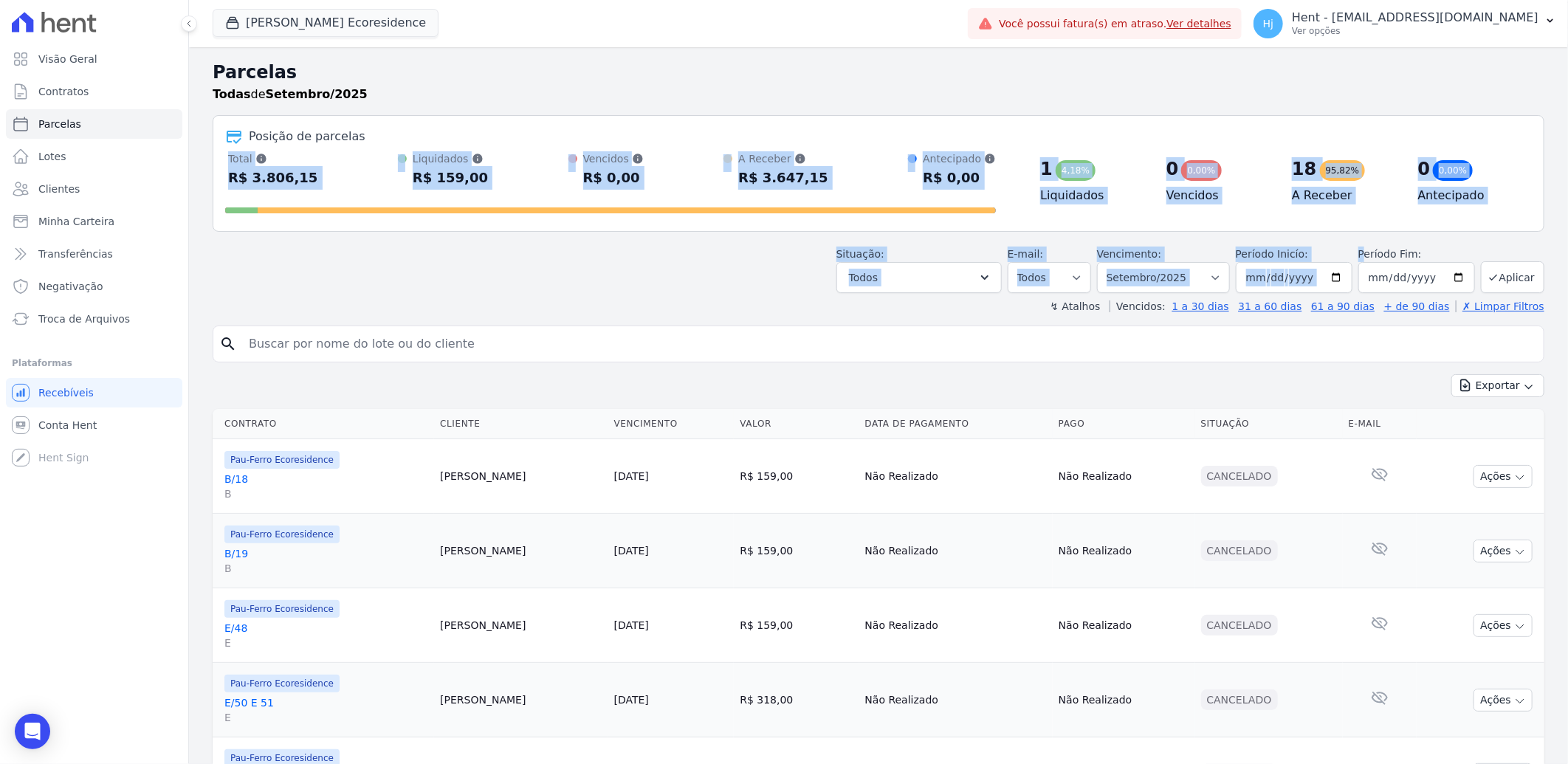
drag, startPoint x: 1259, startPoint y: 131, endPoint x: 1359, endPoint y: 245, distance: 151.6
click at [1359, 245] on header "Parcelas Todas de Setembro/2025 Posição de parcelas Total Soma das parcelas pag…" at bounding box center [878, 186] width 1332 height 255
click at [1099, 130] on div "Posição de parcelas" at bounding box center [878, 137] width 1307 height 18
